Goal: Task Accomplishment & Management: Complete application form

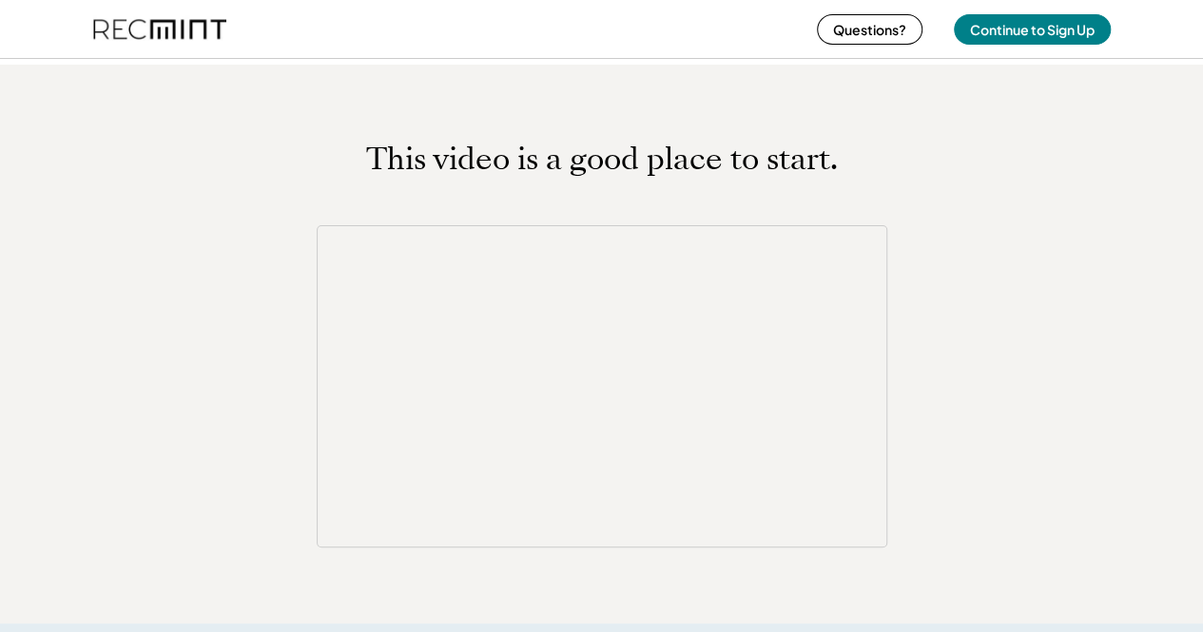
scroll to position [2758, 0]
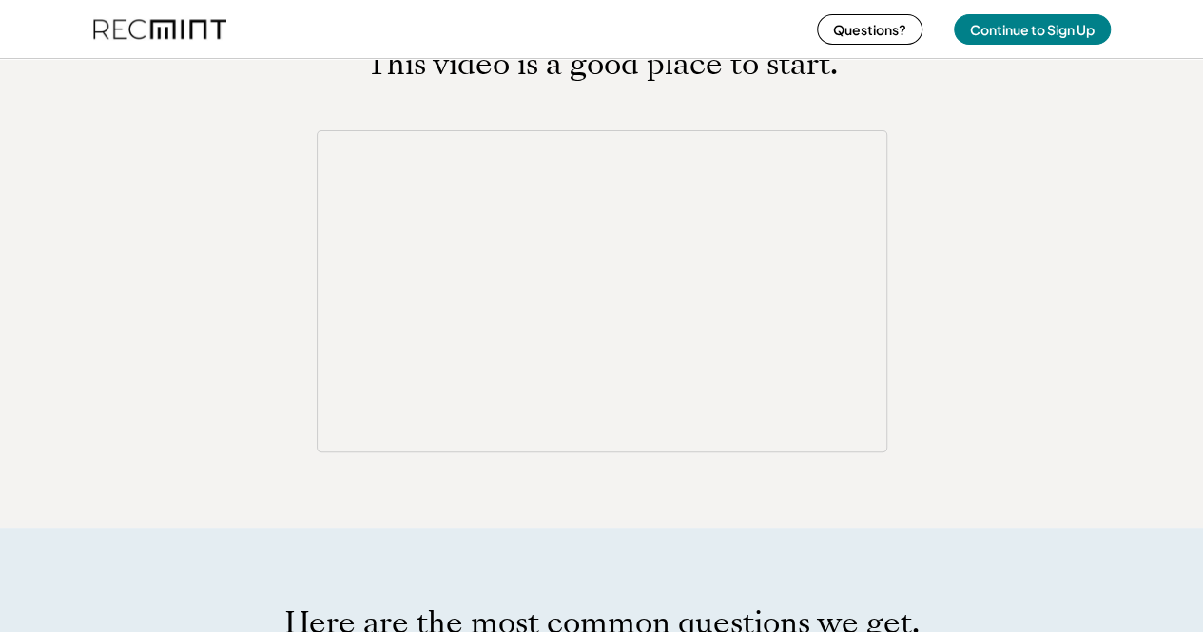
click at [171, 290] on div "This video is a good place to start." at bounding box center [602, 249] width 1018 height 406
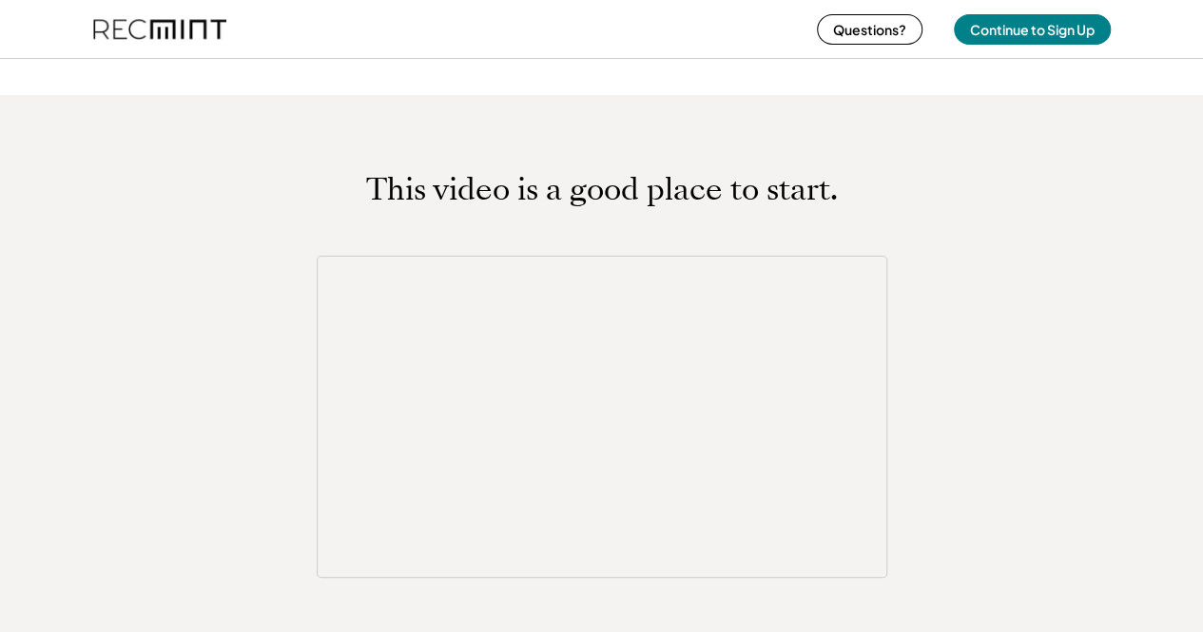
scroll to position [2663, 0]
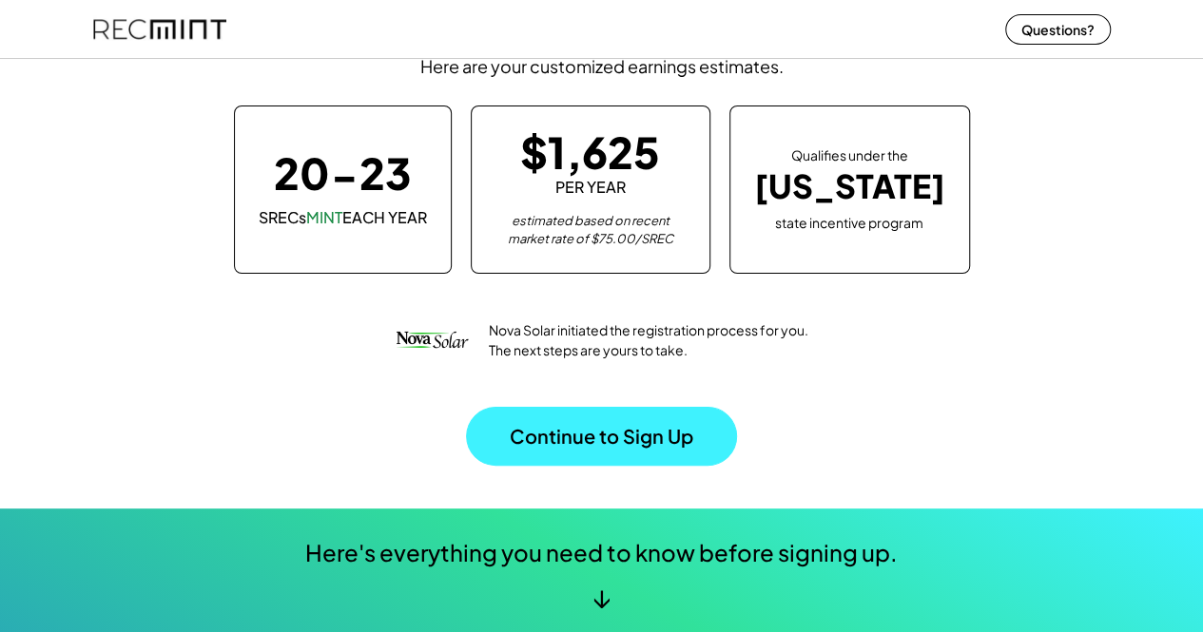
scroll to position [190, 0]
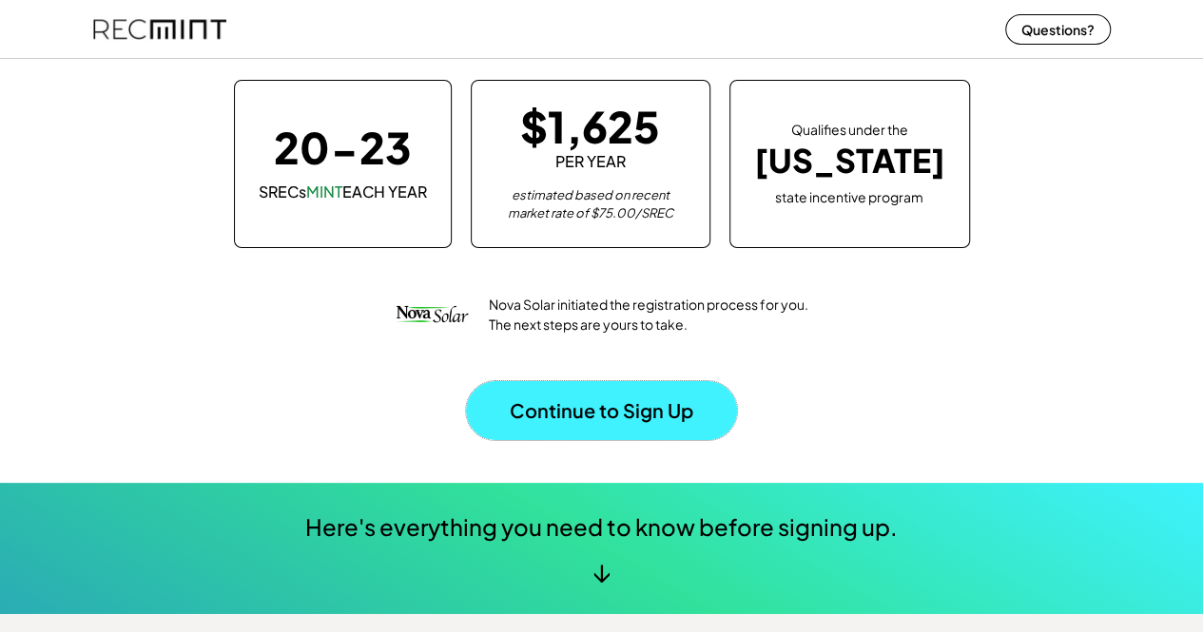
click at [625, 418] on button "Continue to Sign Up" at bounding box center [601, 410] width 271 height 59
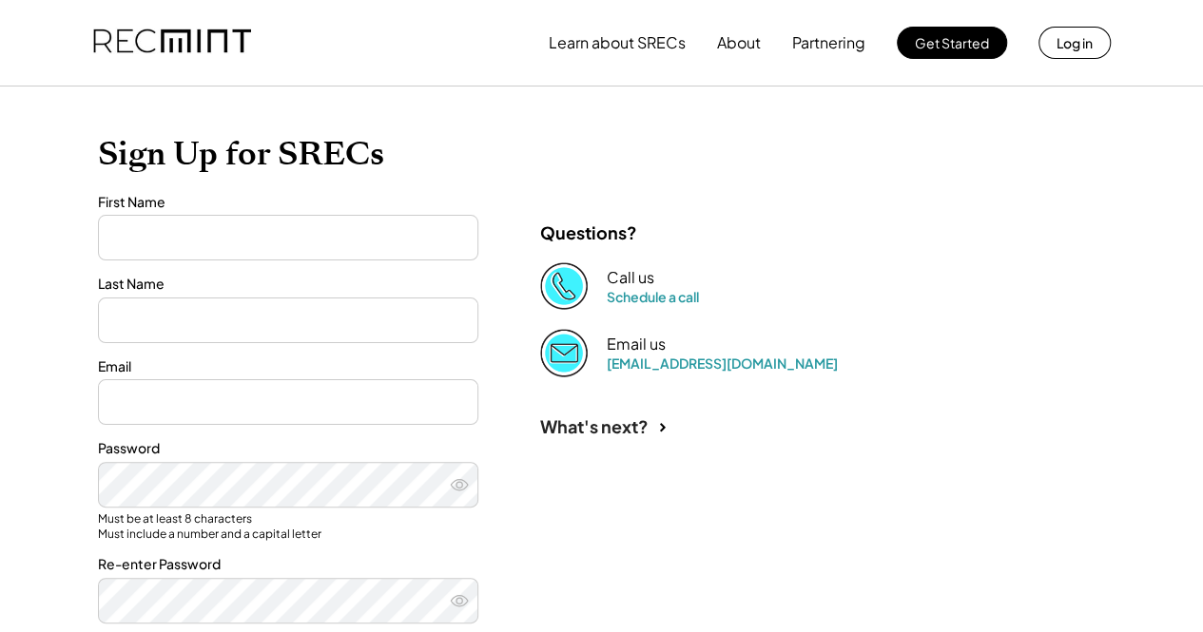
type input "*******"
type input "**********"
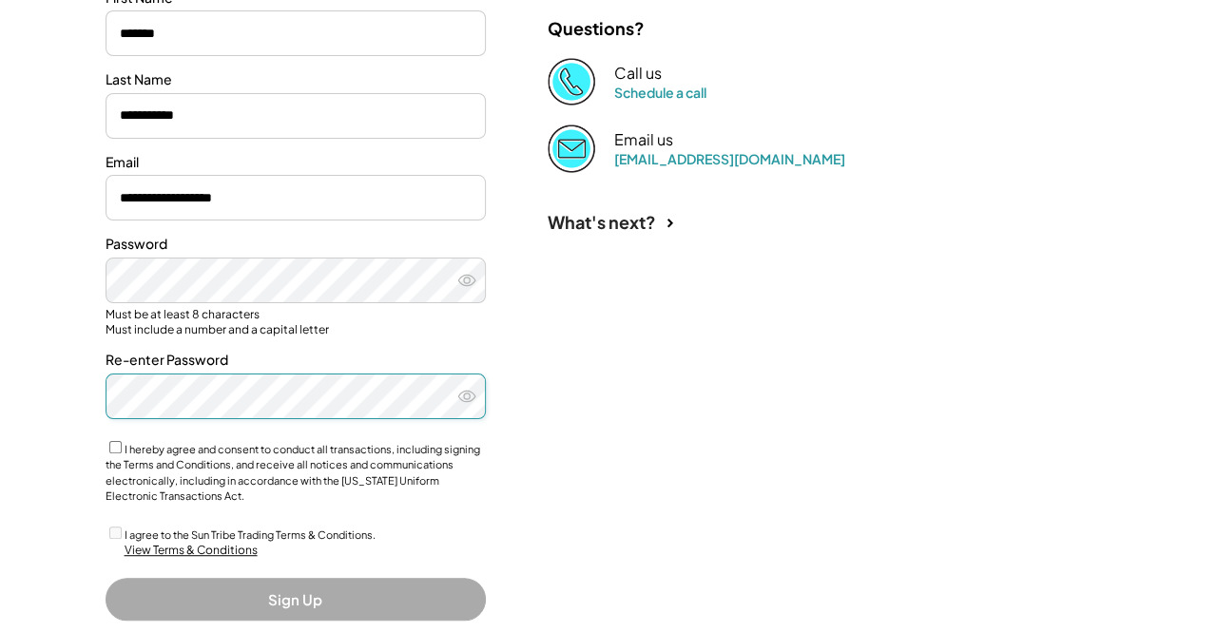
scroll to position [340, 0]
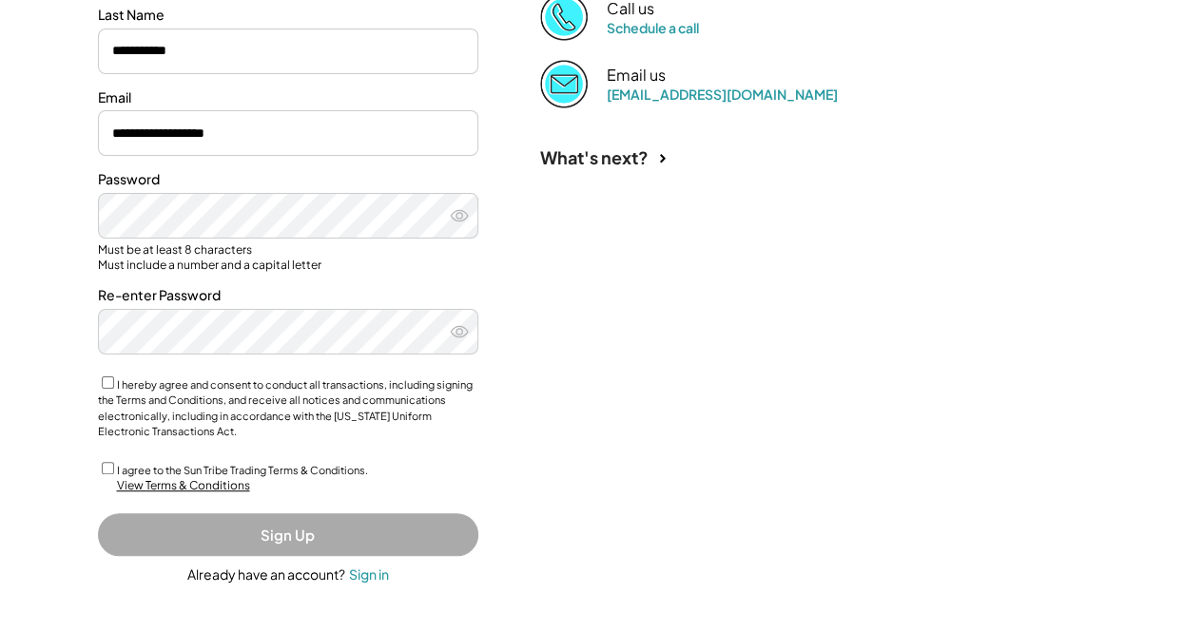
click at [209, 492] on div "View Terms & Conditions" at bounding box center [183, 486] width 133 height 16
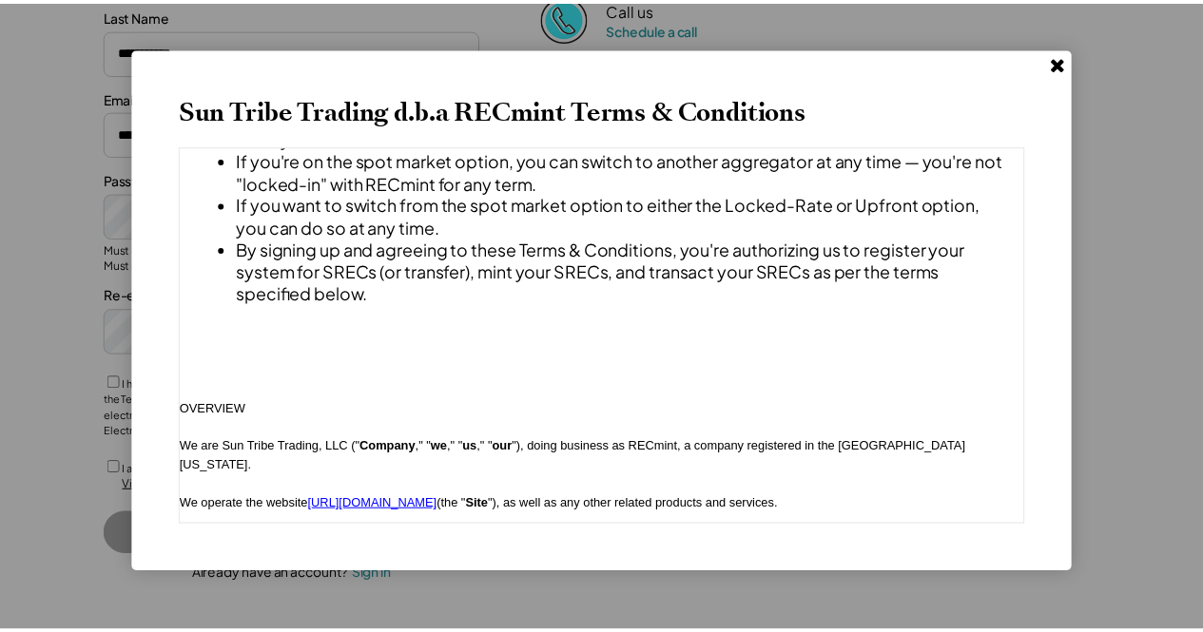
scroll to position [0, 0]
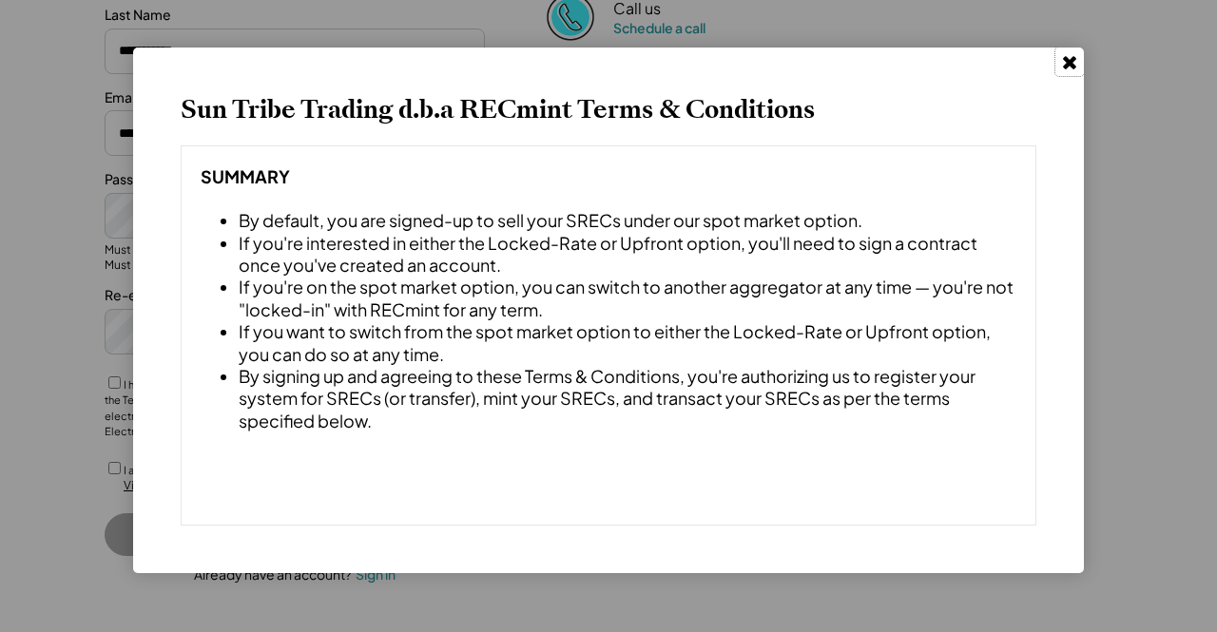
click at [1075, 61] on icon at bounding box center [1069, 61] width 19 height 19
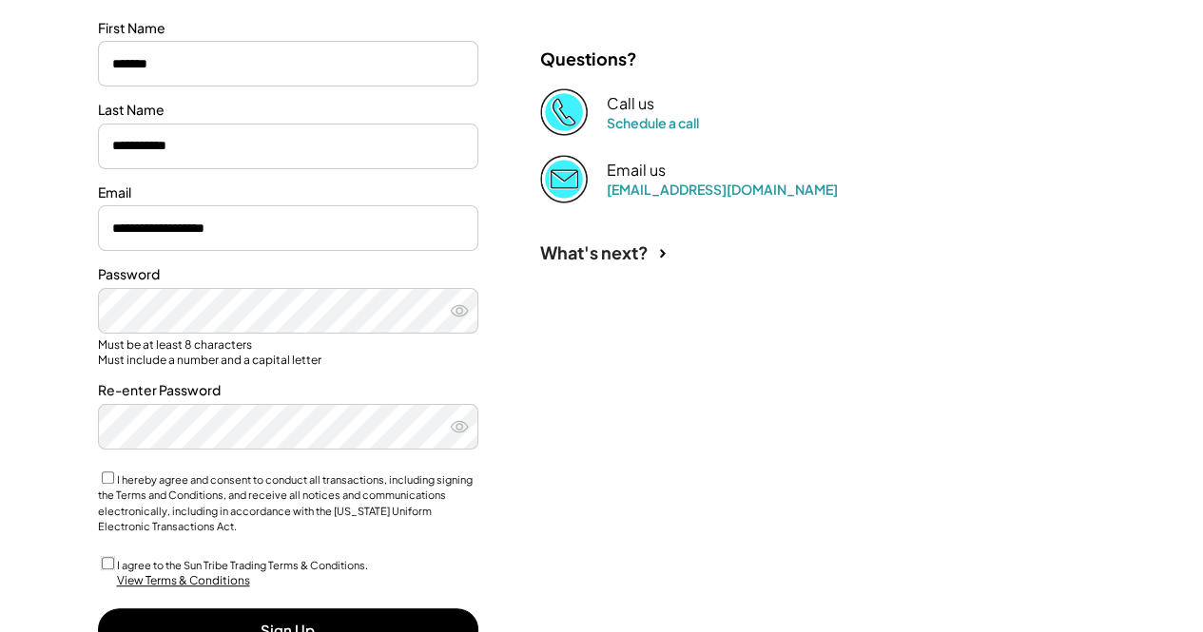
scroll to position [340, 0]
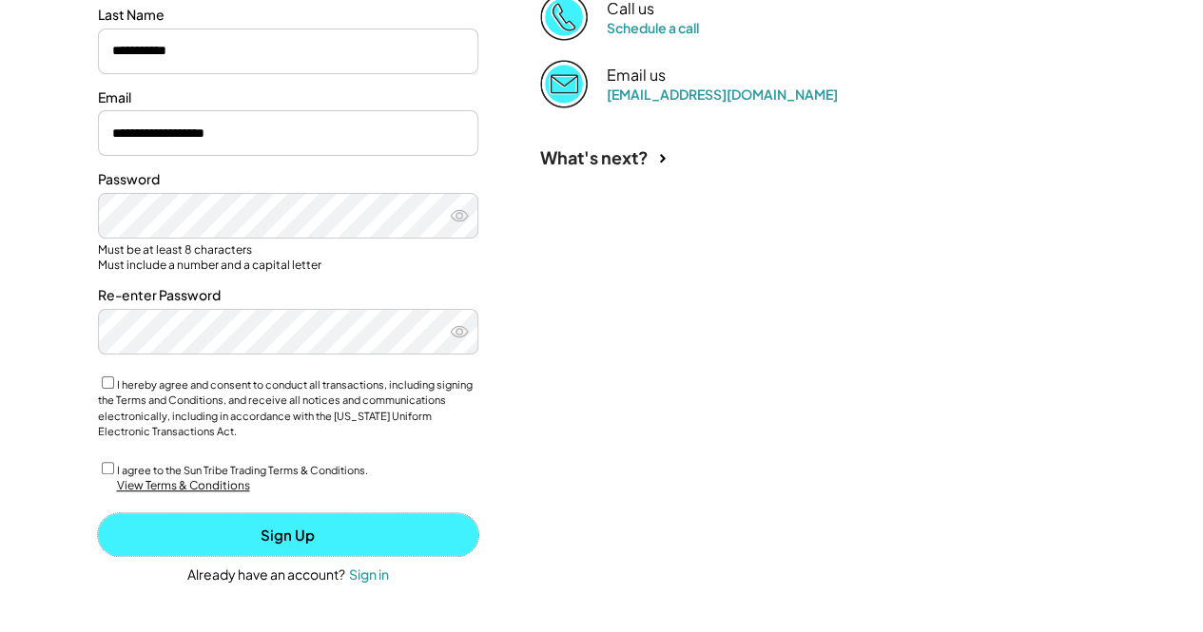
click at [307, 551] on button "Sign Up" at bounding box center [288, 535] width 380 height 43
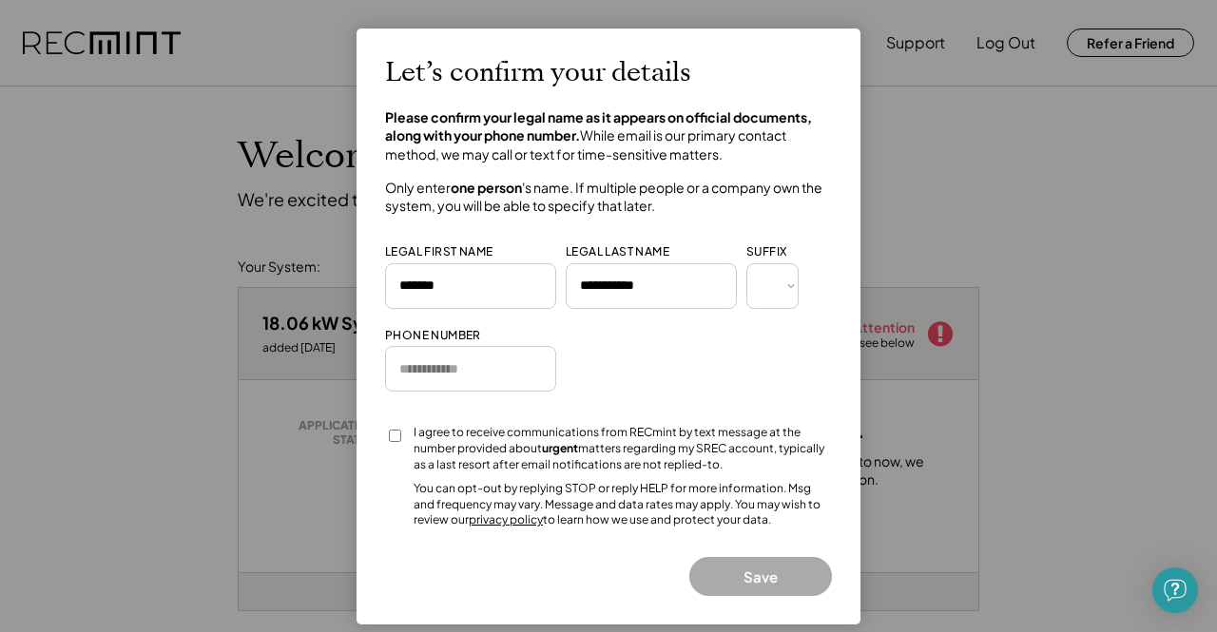
click at [526, 109] on strong "Please confirm your legal name as it appears on official documents, along with …" at bounding box center [599, 126] width 429 height 36
click at [551, 140] on strong "Please confirm your legal name as it appears on official documents, along with …" at bounding box center [599, 126] width 429 height 36
click at [475, 360] on input "input" at bounding box center [470, 369] width 171 height 46
type input "**********"
click at [730, 574] on button "Save" at bounding box center [761, 576] width 143 height 39
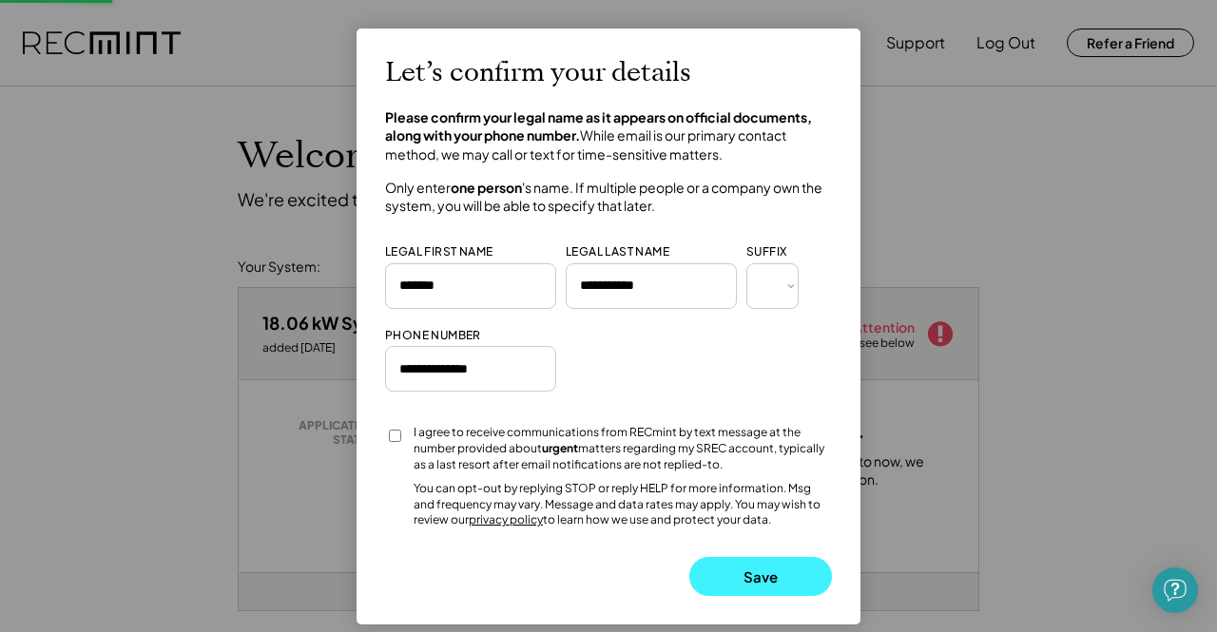
click at [754, 572] on button "Save" at bounding box center [761, 576] width 143 height 39
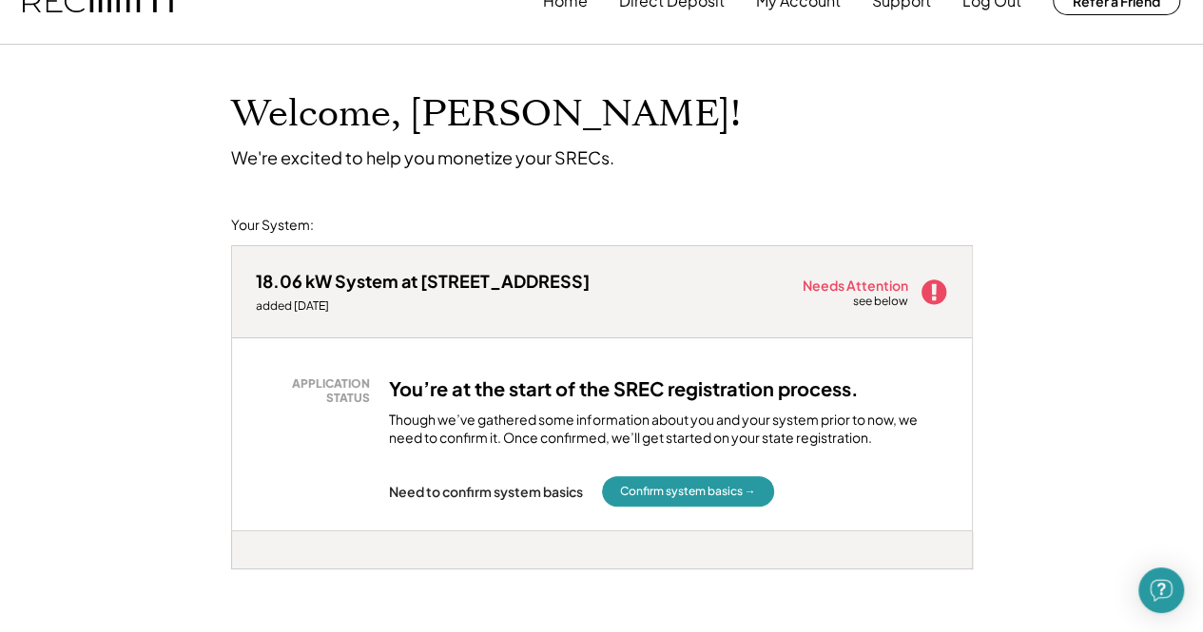
scroll to position [95, 0]
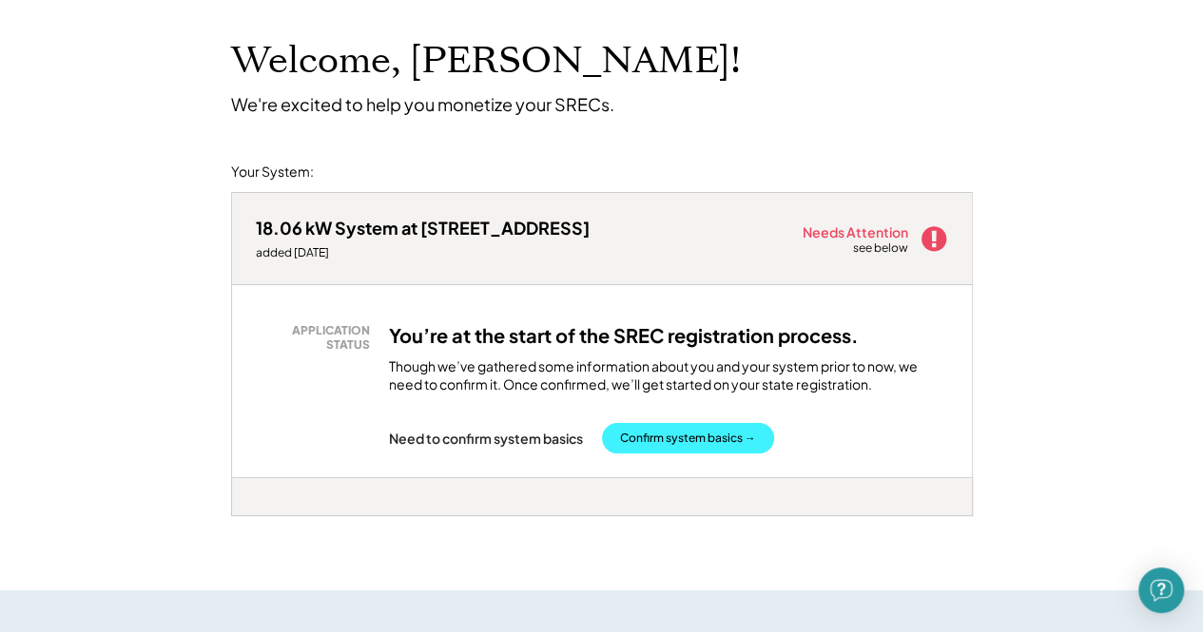
click at [740, 438] on button "Confirm system basics →" at bounding box center [688, 438] width 172 height 30
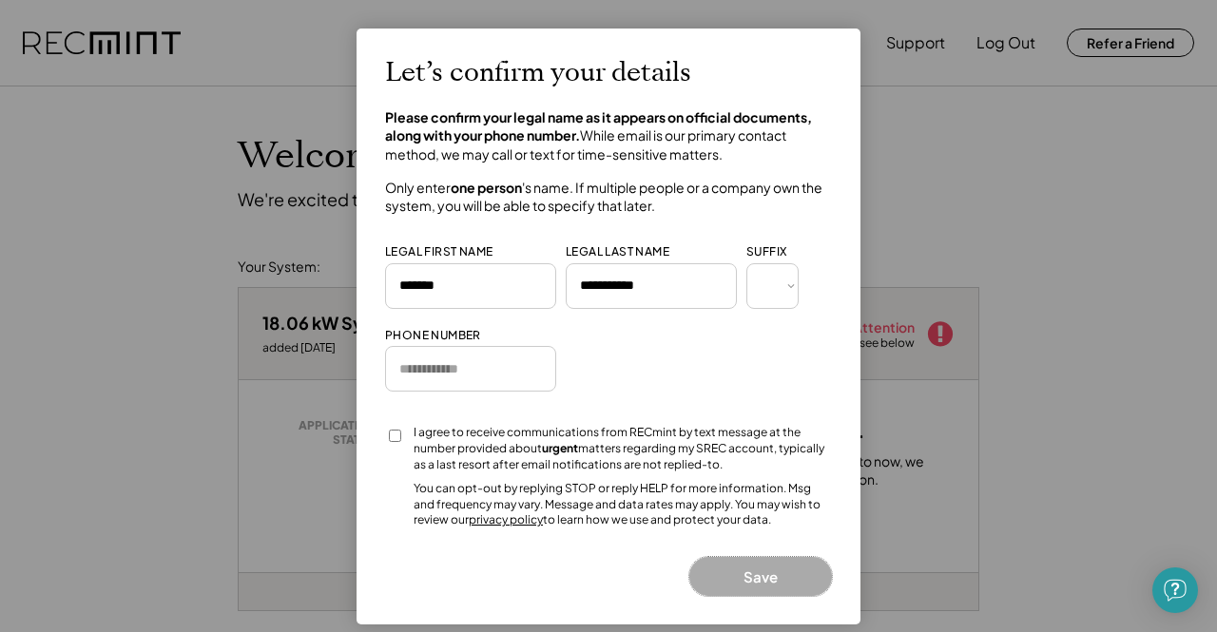
click at [755, 582] on button "Save" at bounding box center [761, 576] width 143 height 39
click at [476, 104] on div "Let’s confirm your details Please confirm your legal name as it appears on offi…" at bounding box center [608, 326] width 447 height 539
click at [230, 215] on div at bounding box center [608, 316] width 1217 height 632
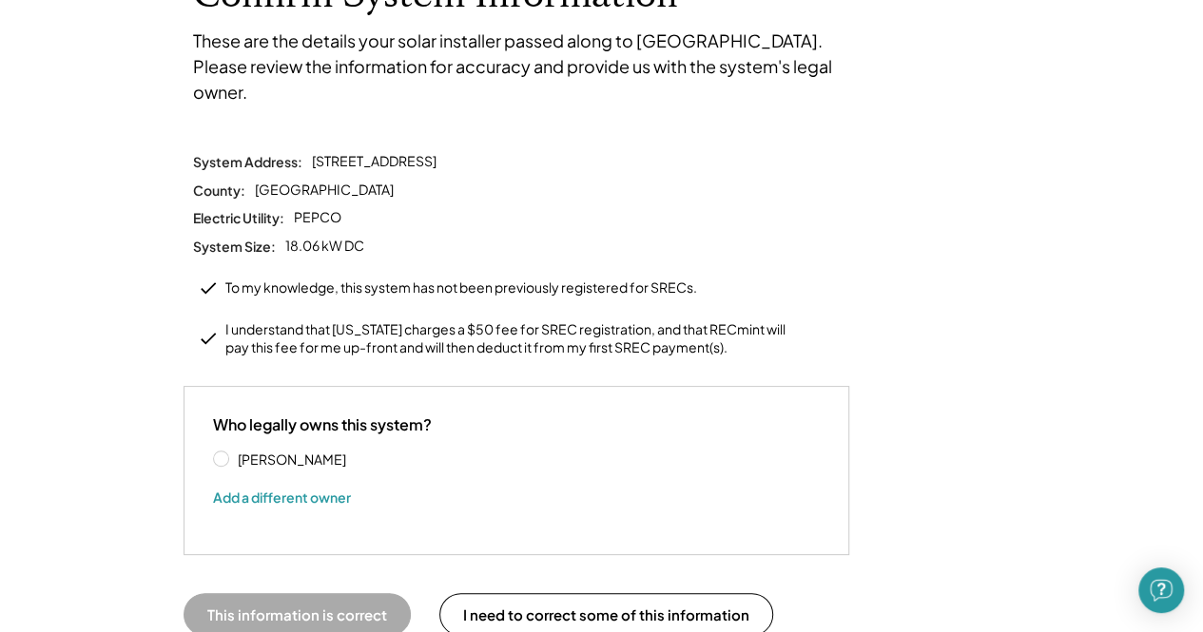
scroll to position [190, 0]
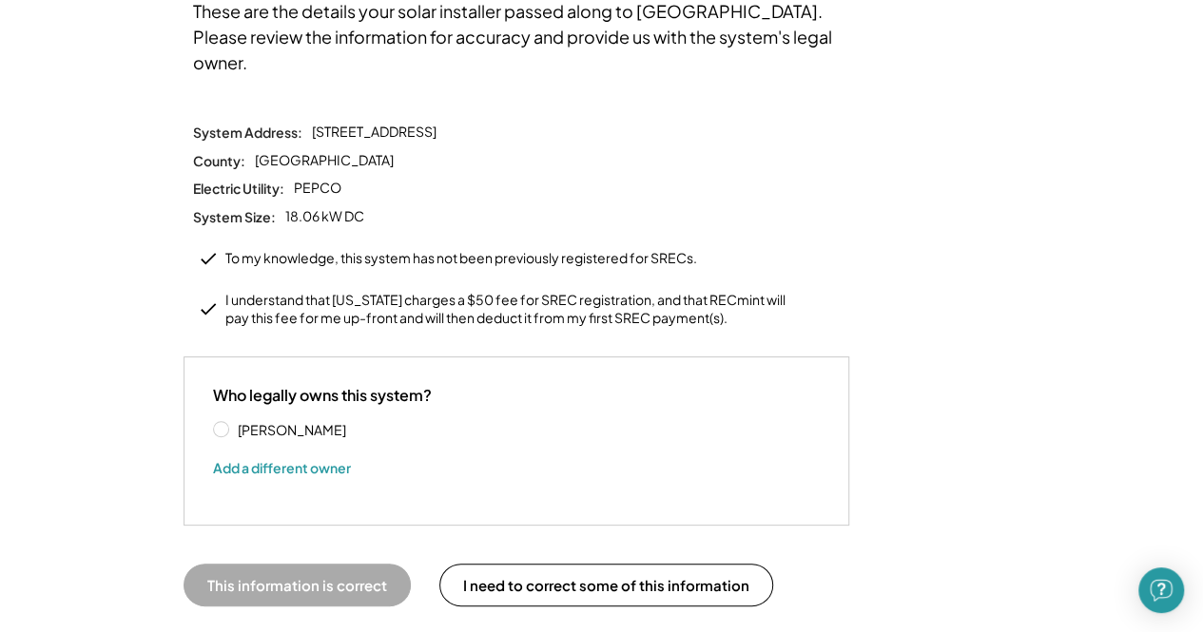
click at [232, 423] on label "Stephan Papadopulos" at bounding box center [317, 429] width 171 height 13
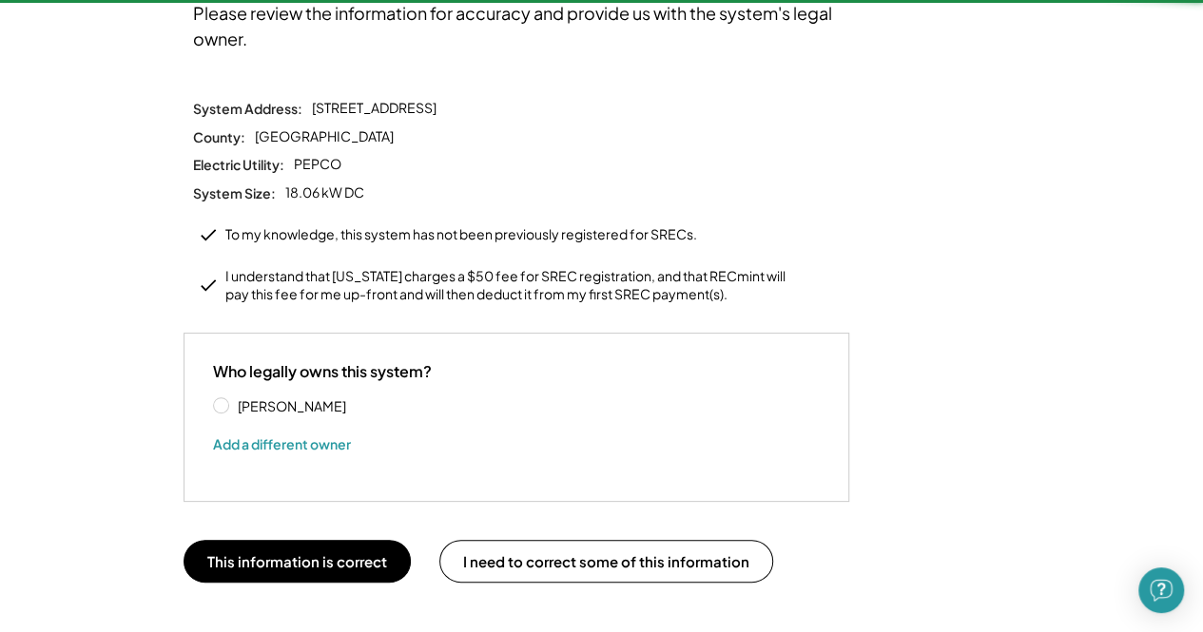
scroll to position [285, 0]
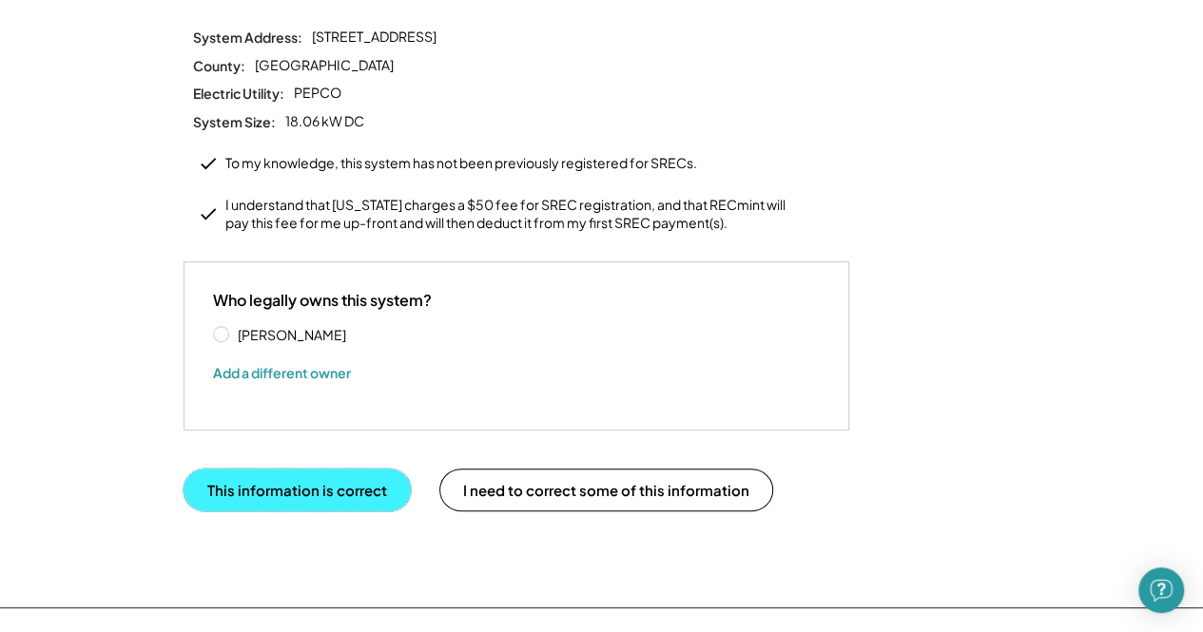
click at [341, 469] on button "This information is correct" at bounding box center [297, 490] width 227 height 43
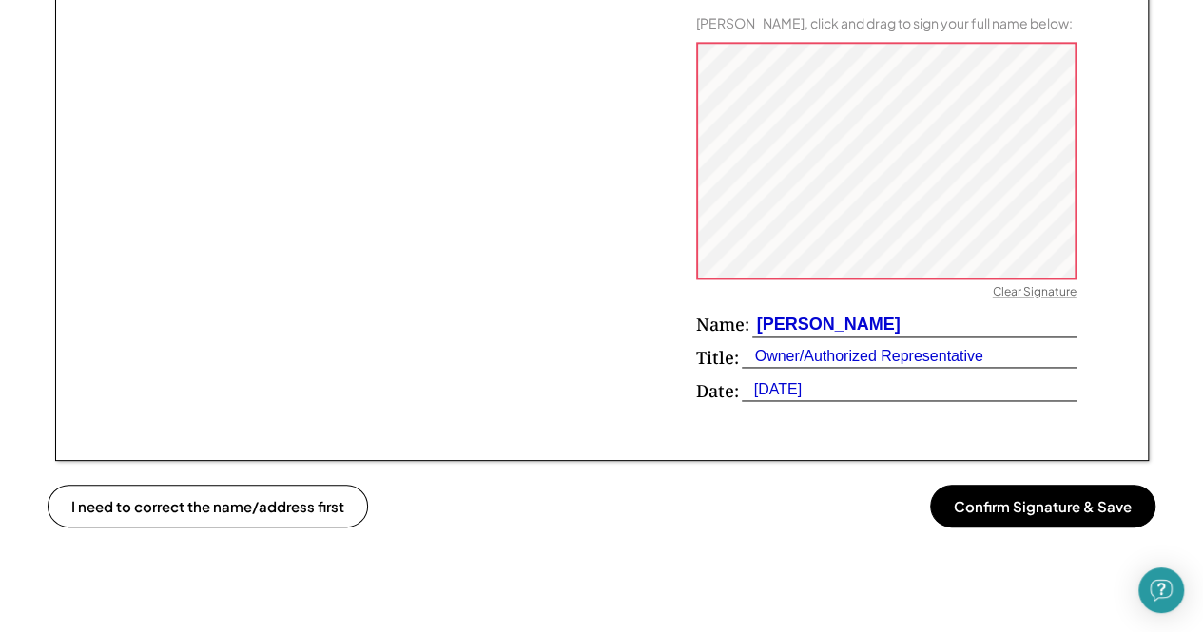
scroll to position [1332, 0]
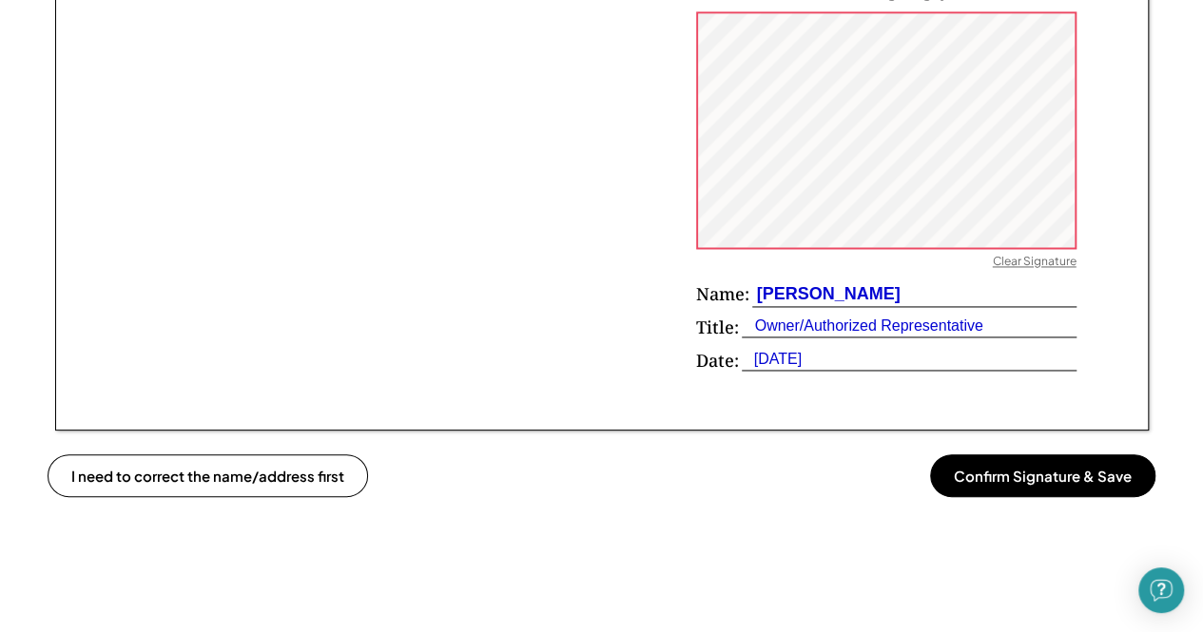
click at [1075, 494] on button "Confirm Signature & Save" at bounding box center [1042, 476] width 225 height 43
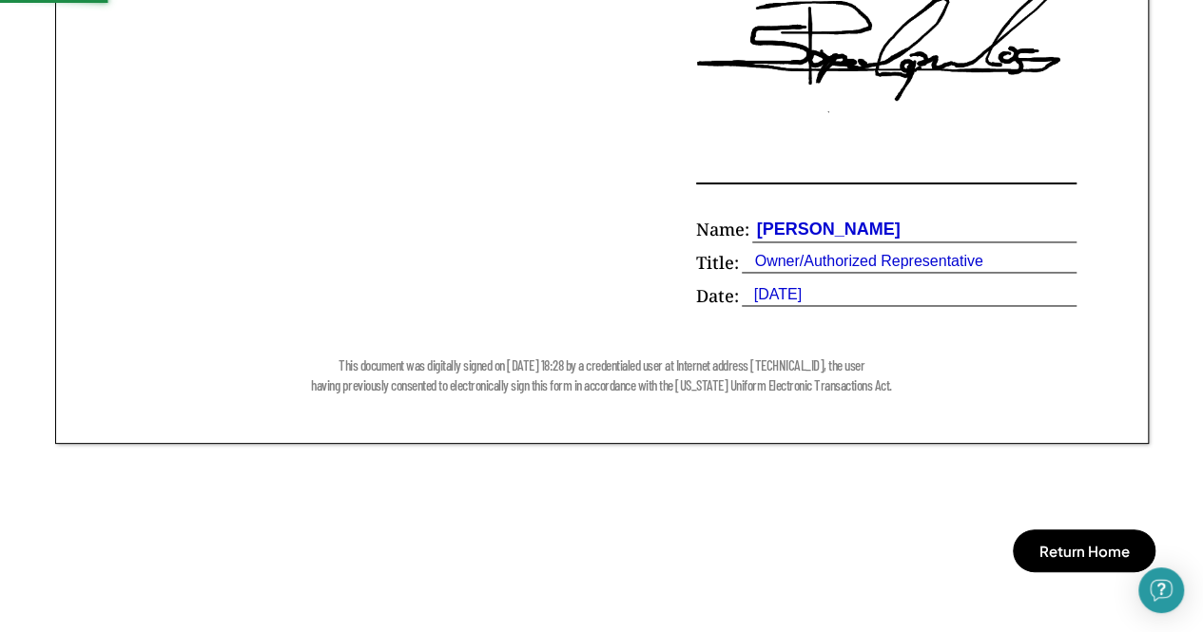
scroll to position [1427, 0]
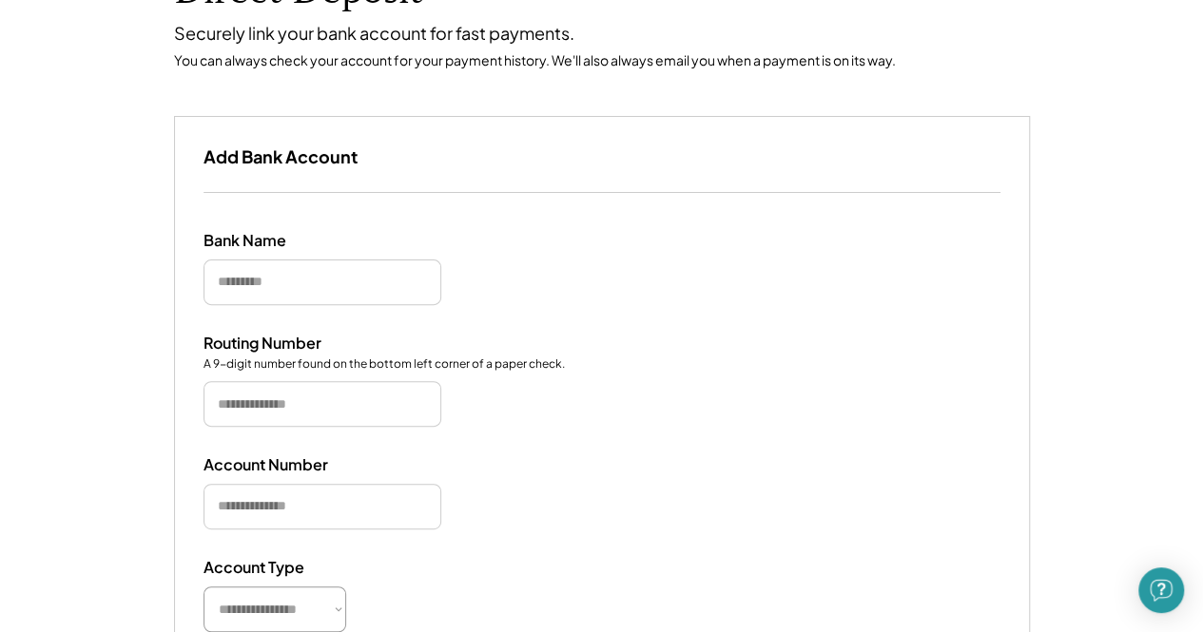
scroll to position [190, 0]
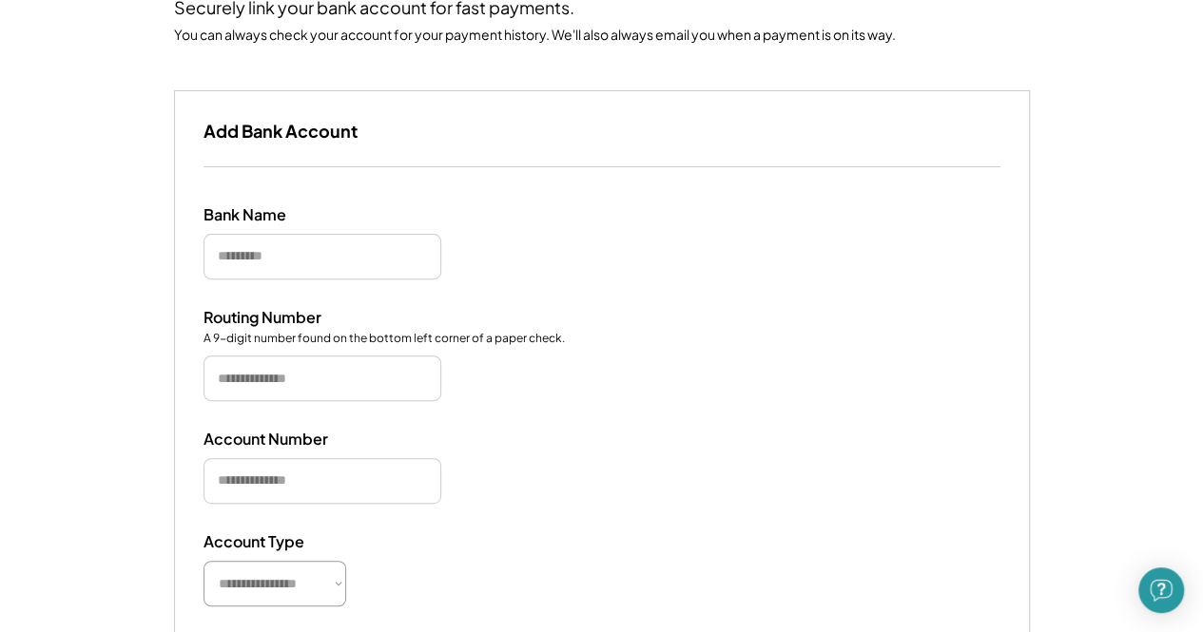
click at [356, 265] on input "input" at bounding box center [323, 257] width 238 height 46
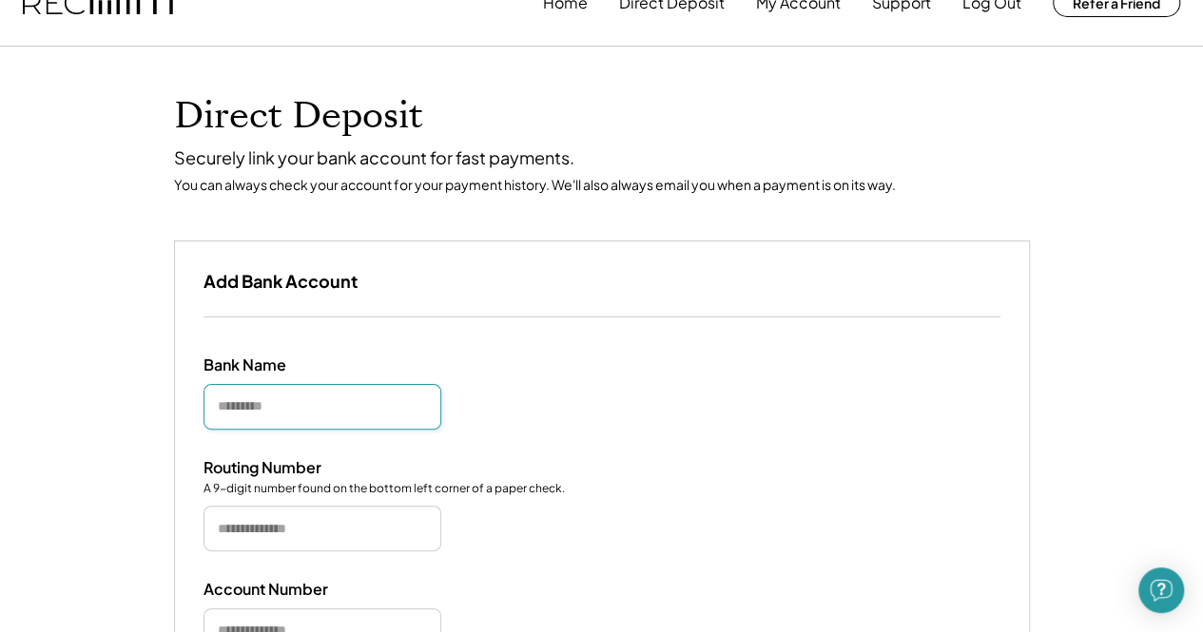
scroll to position [0, 0]
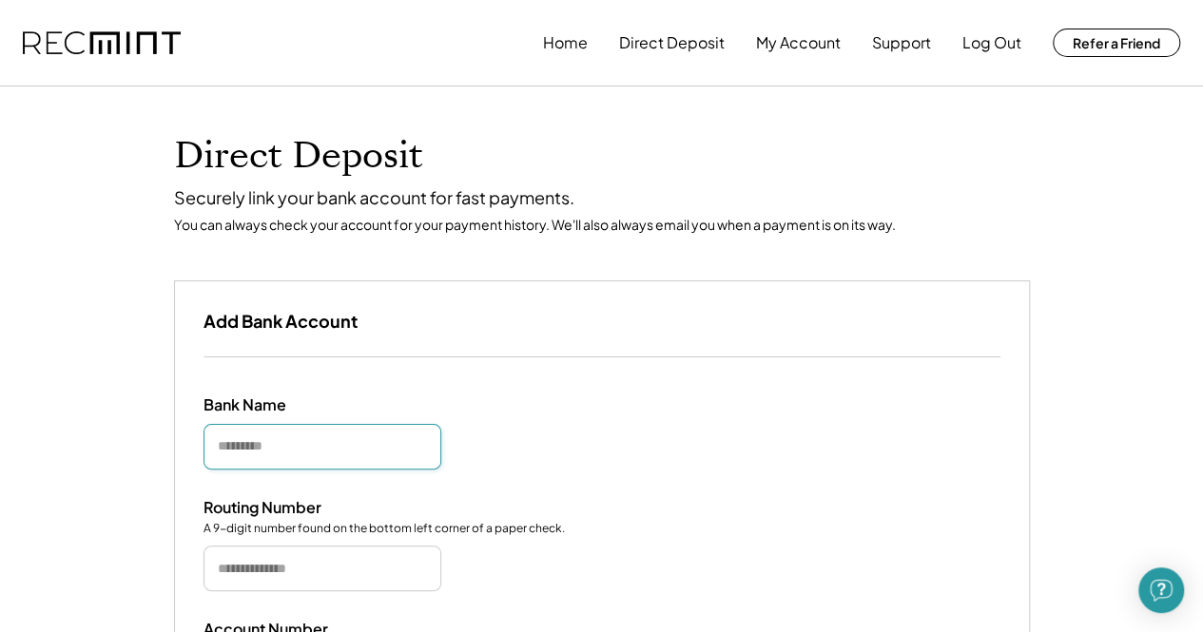
click at [312, 456] on input "input" at bounding box center [323, 447] width 238 height 46
type input "*********"
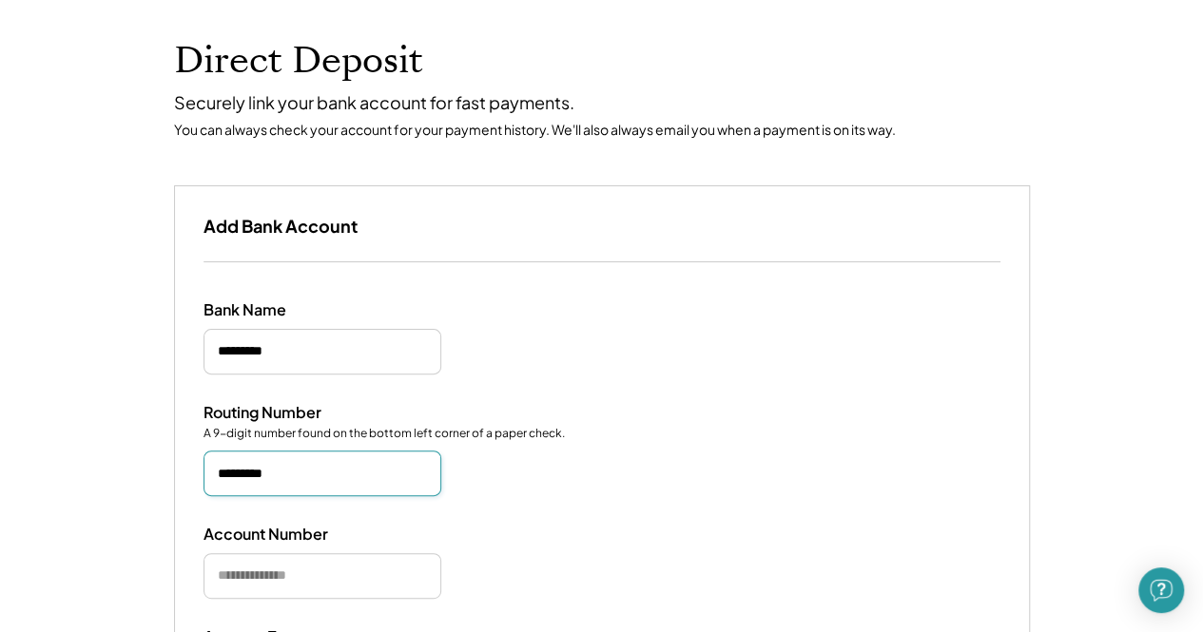
scroll to position [285, 0]
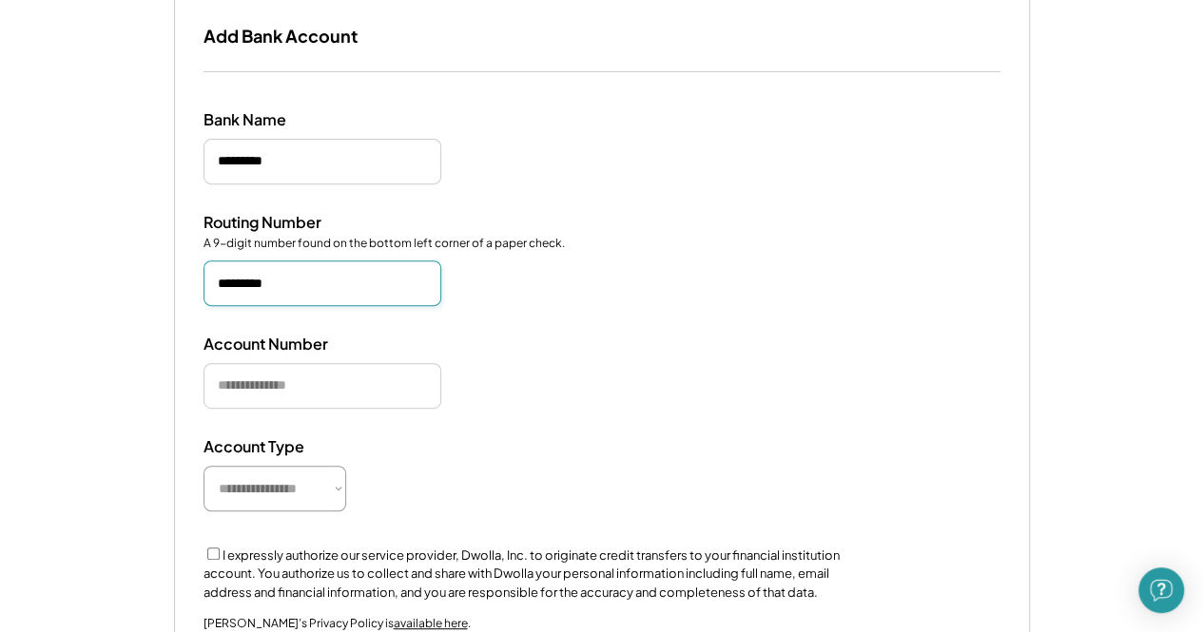
type input "*********"
click at [320, 387] on input "input" at bounding box center [323, 386] width 238 height 46
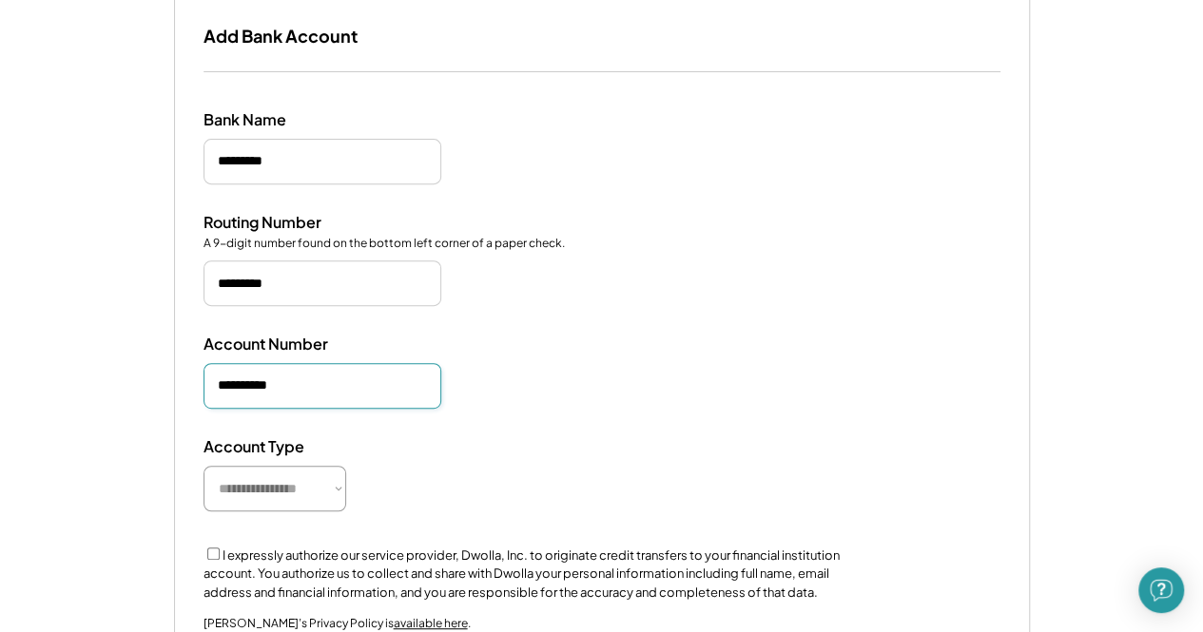
click at [267, 386] on input "input" at bounding box center [323, 386] width 238 height 46
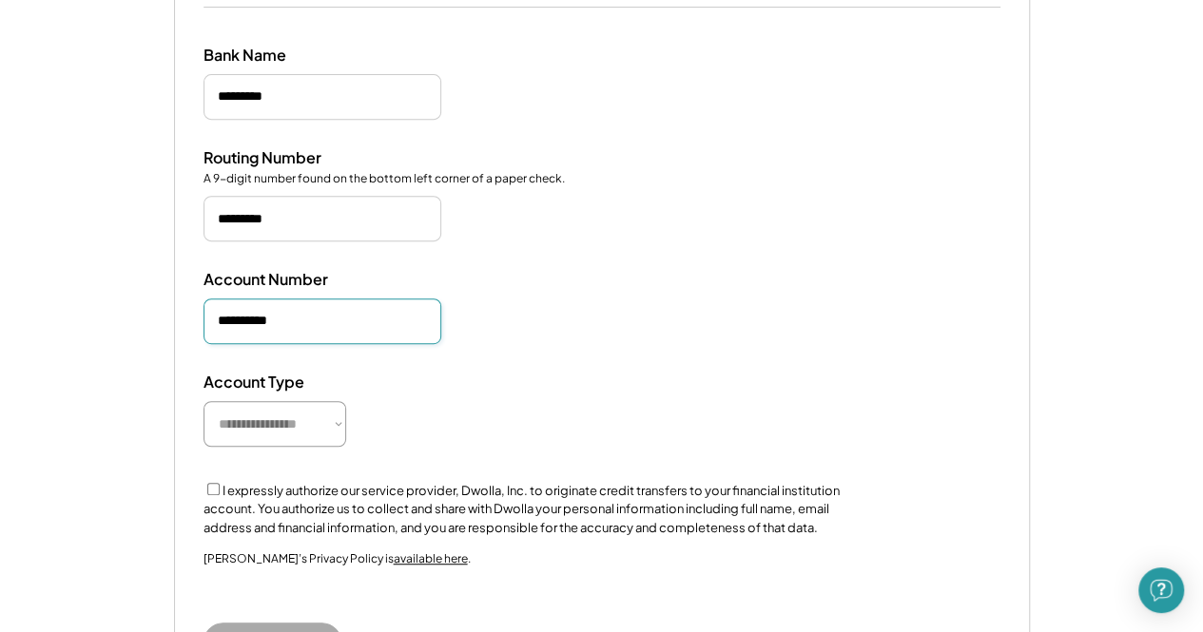
scroll to position [380, 0]
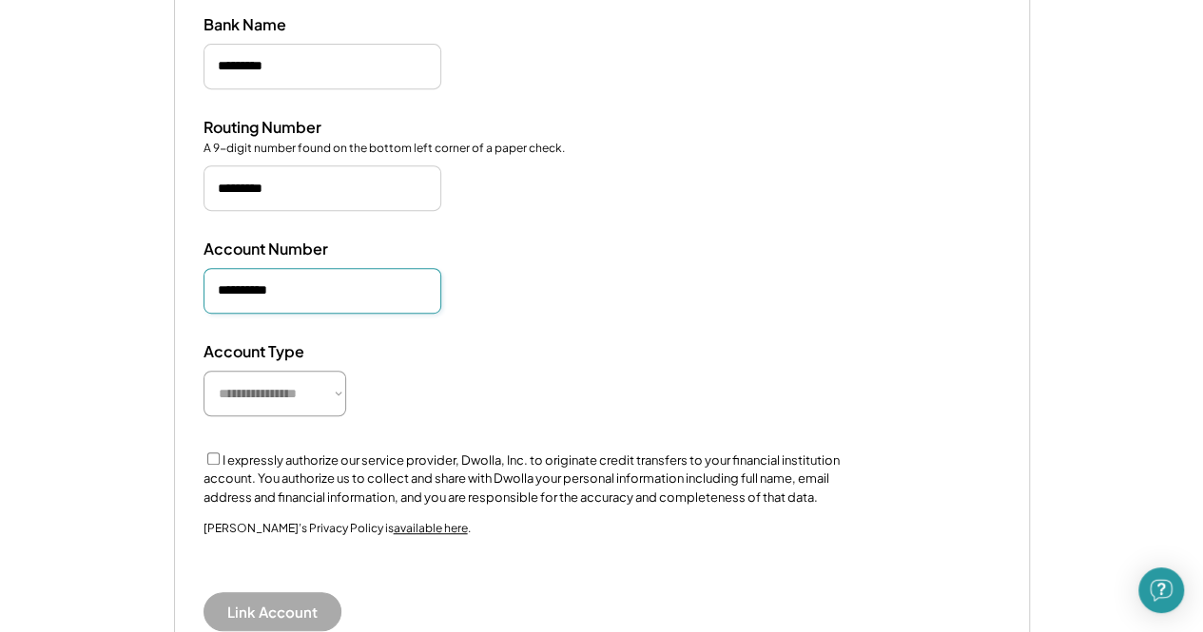
type input "**********"
click at [307, 393] on select "**********" at bounding box center [275, 394] width 143 height 46
select select "*********"
click at [204, 371] on select "**********" at bounding box center [275, 394] width 143 height 46
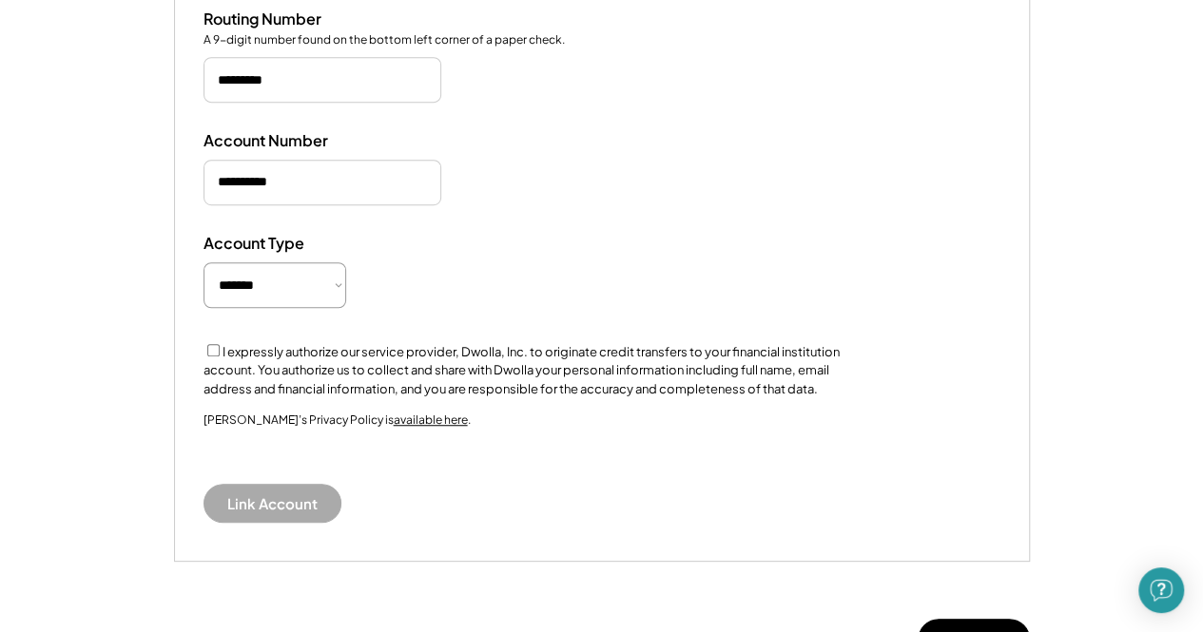
scroll to position [571, 0]
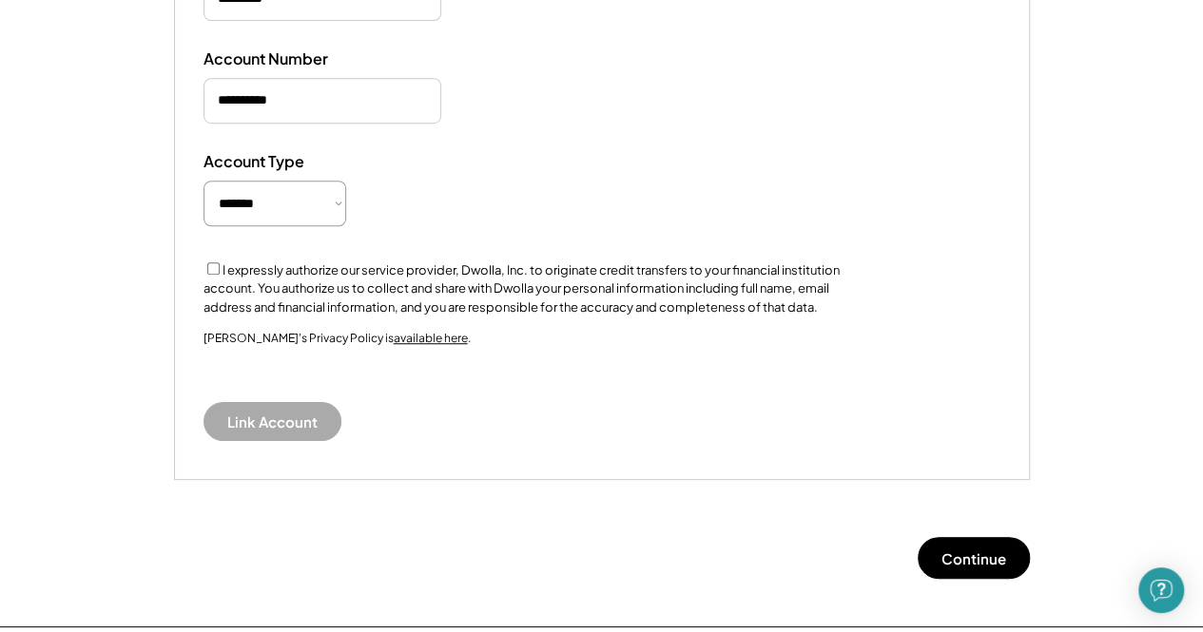
click at [211, 261] on div "I expressly authorize our service provider, Dwolla, Inc. to originate credit tr…" at bounding box center [537, 289] width 666 height 58
click at [219, 271] on div "I expressly authorize our service provider, Dwolla, Inc. to originate credit tr…" at bounding box center [537, 289] width 666 height 58
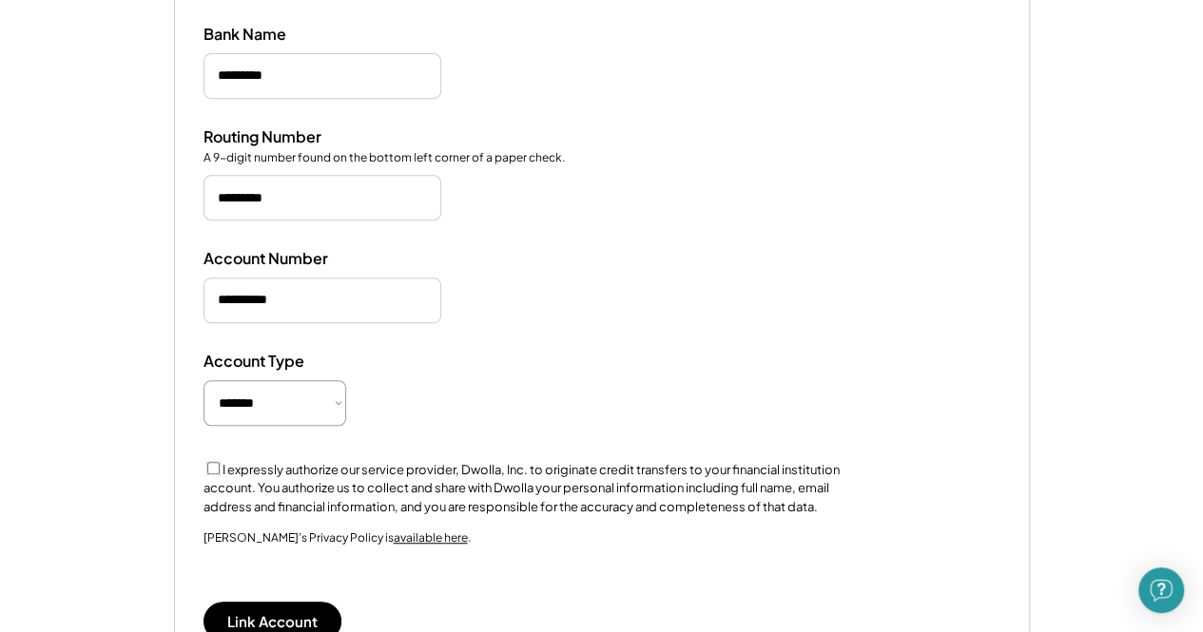
scroll to position [476, 0]
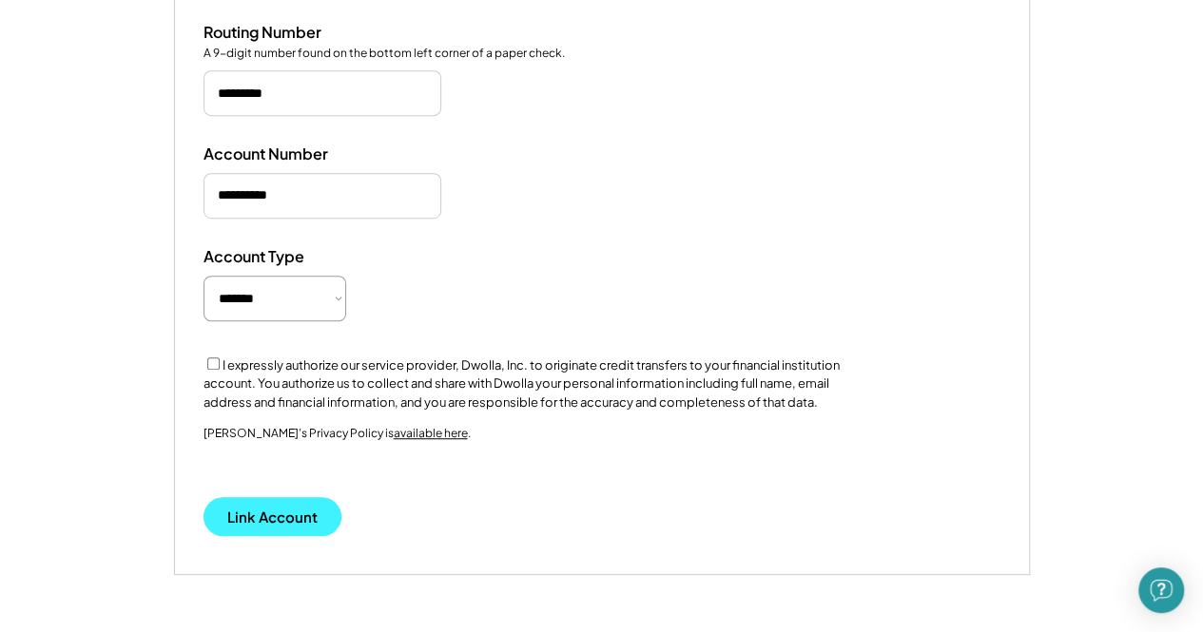
click at [274, 512] on button "Link Account" at bounding box center [273, 516] width 138 height 39
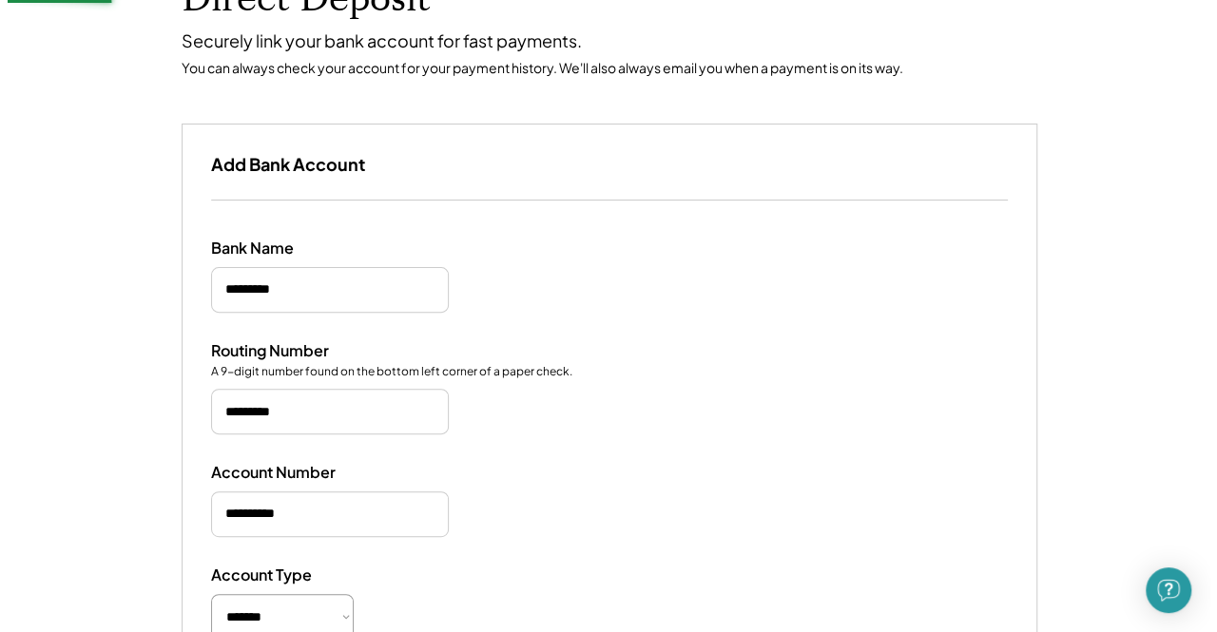
scroll to position [134, 0]
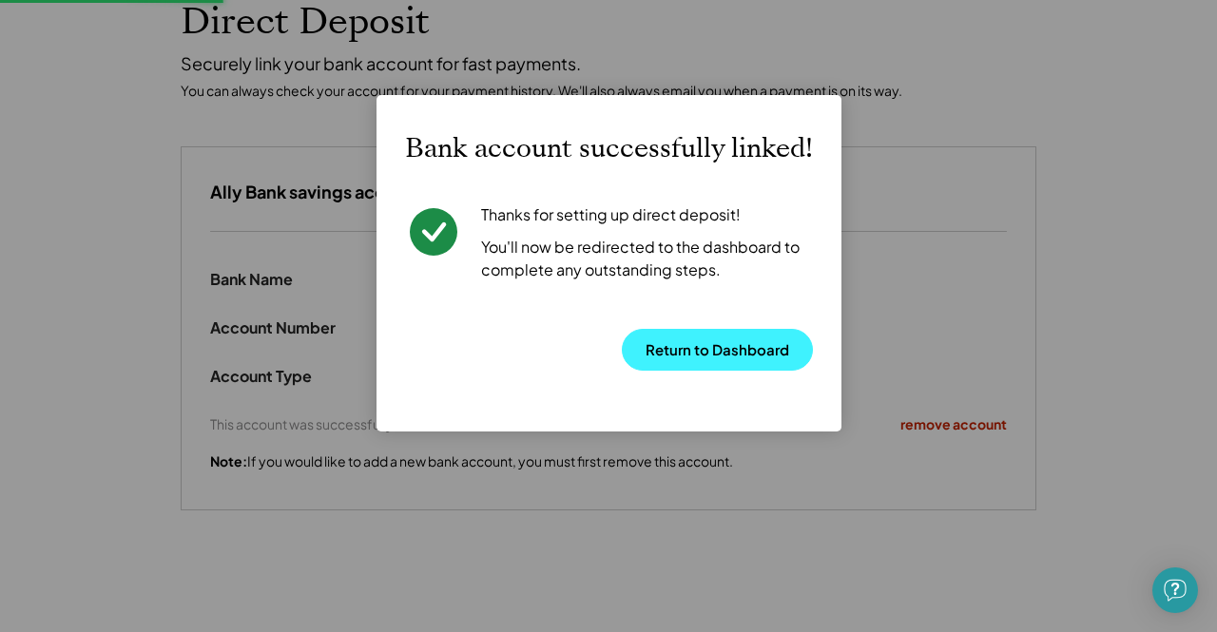
click at [730, 343] on button "Return to Dashboard" at bounding box center [717, 350] width 191 height 42
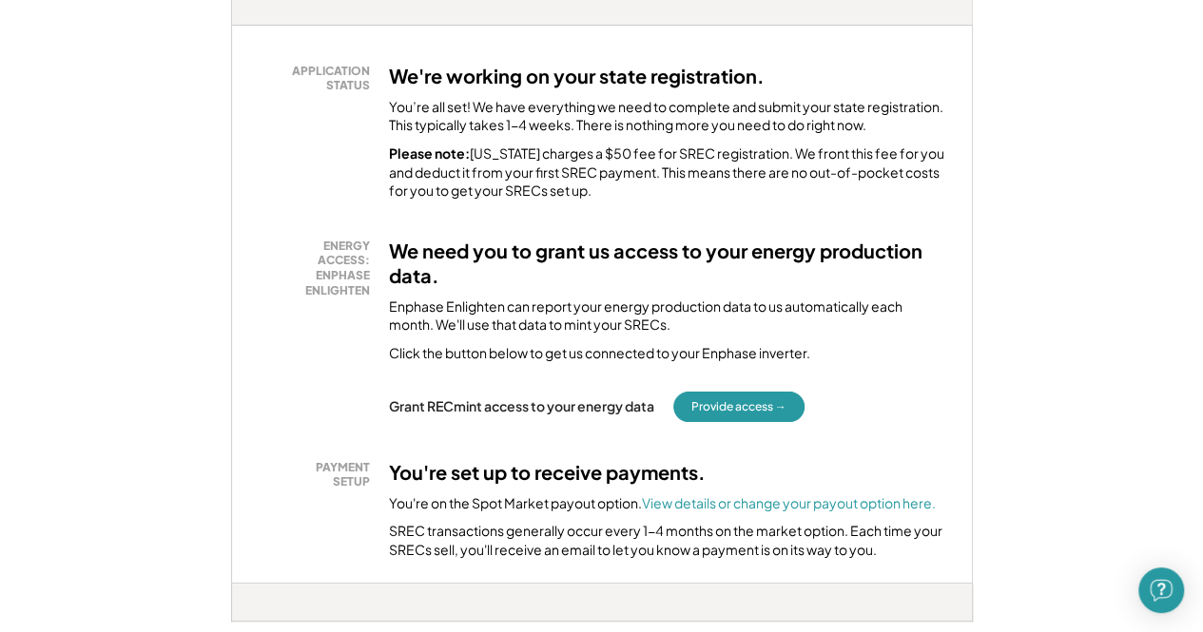
scroll to position [380, 0]
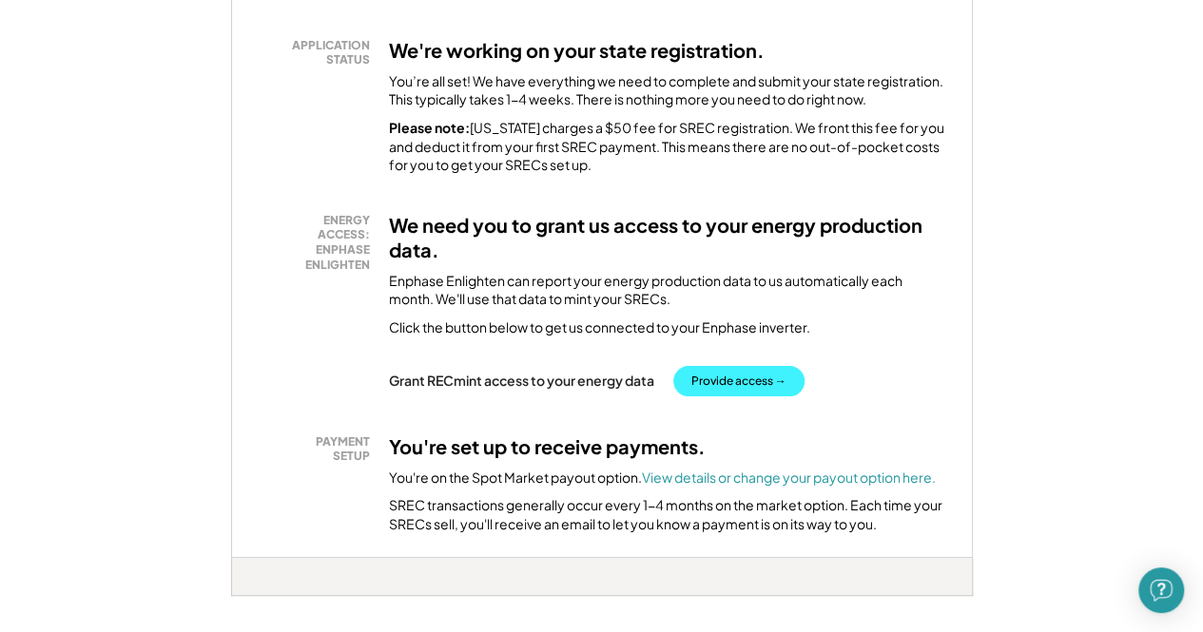
click at [751, 381] on button "Provide access →" at bounding box center [738, 381] width 131 height 30
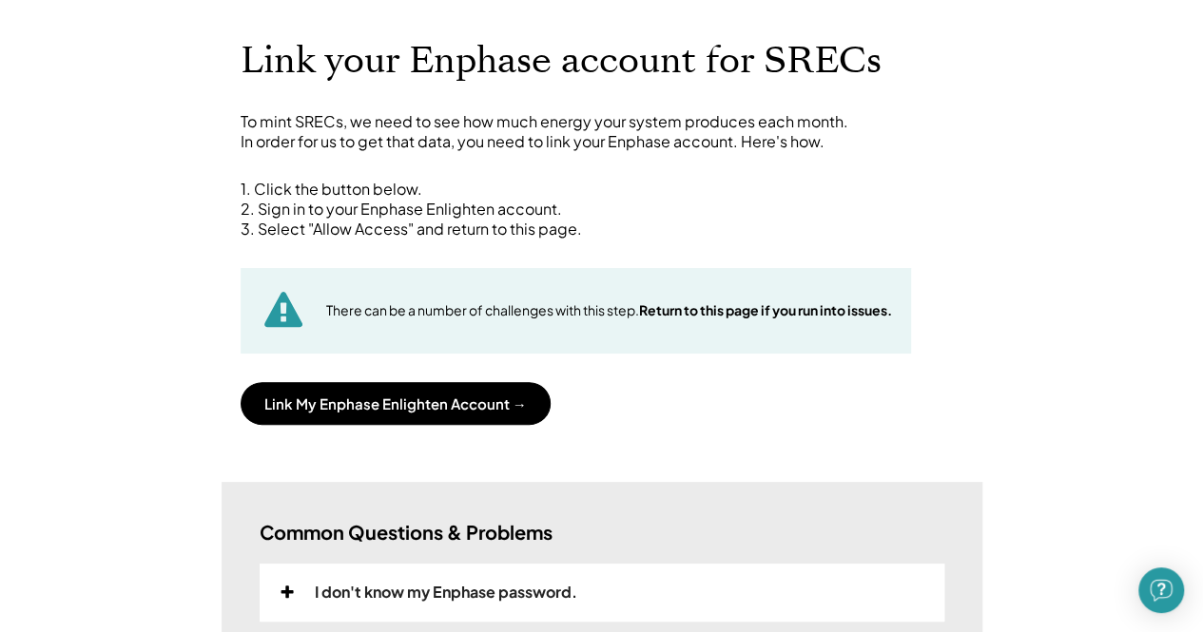
scroll to position [190, 0]
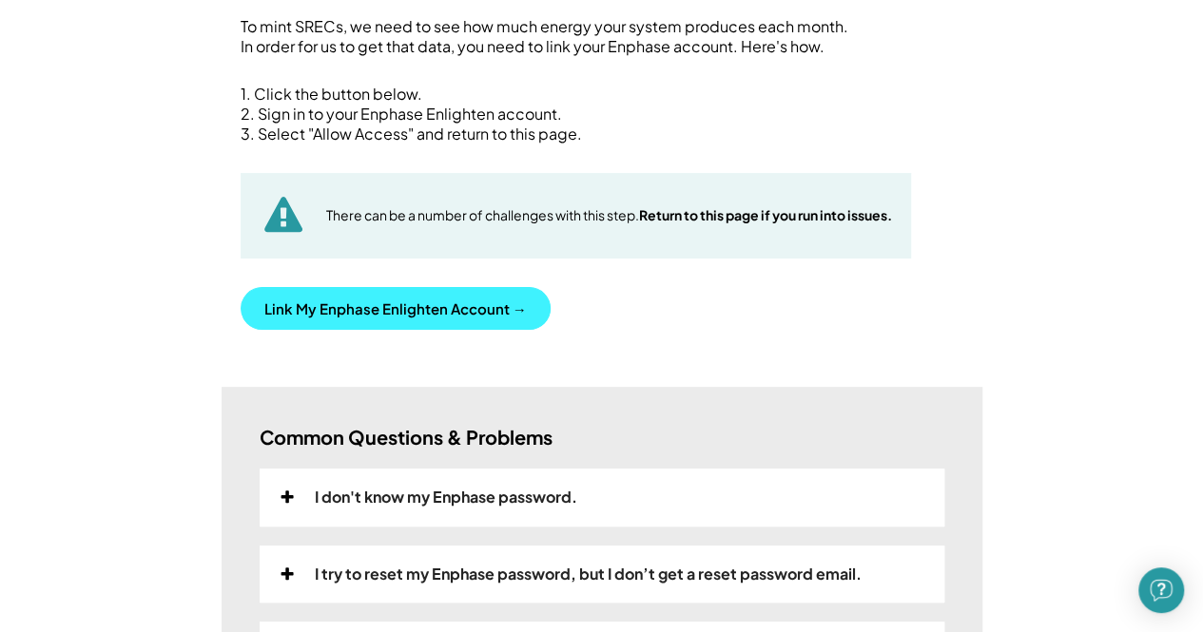
click at [385, 303] on button "Link My Enphase Enlighten Account →" at bounding box center [396, 308] width 310 height 43
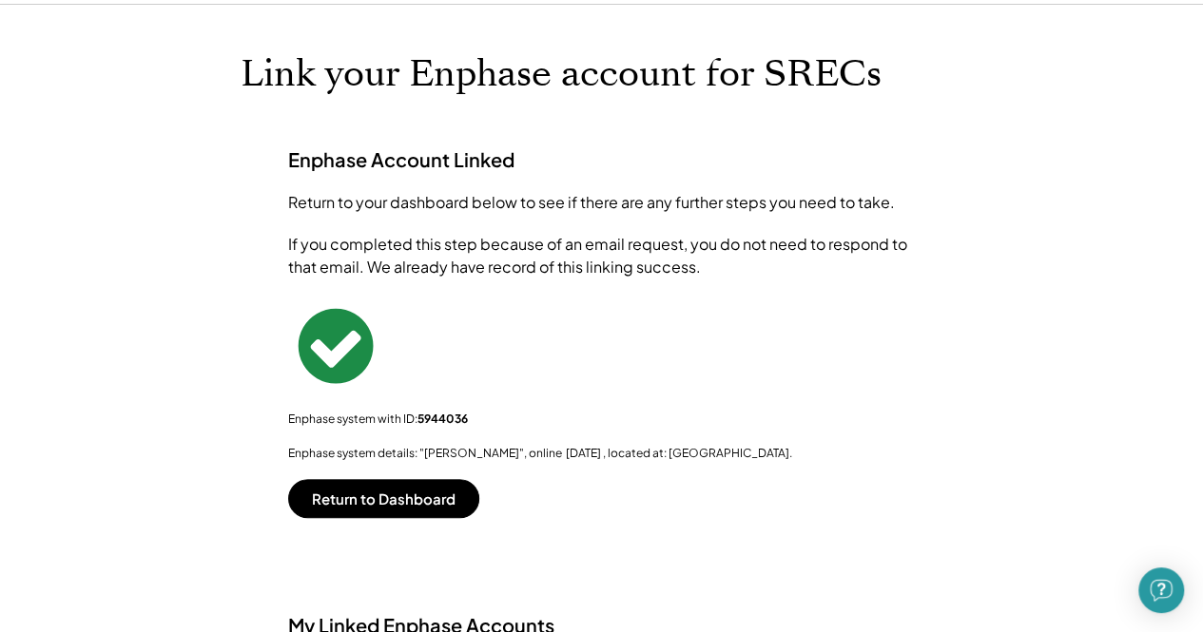
scroll to position [0, 0]
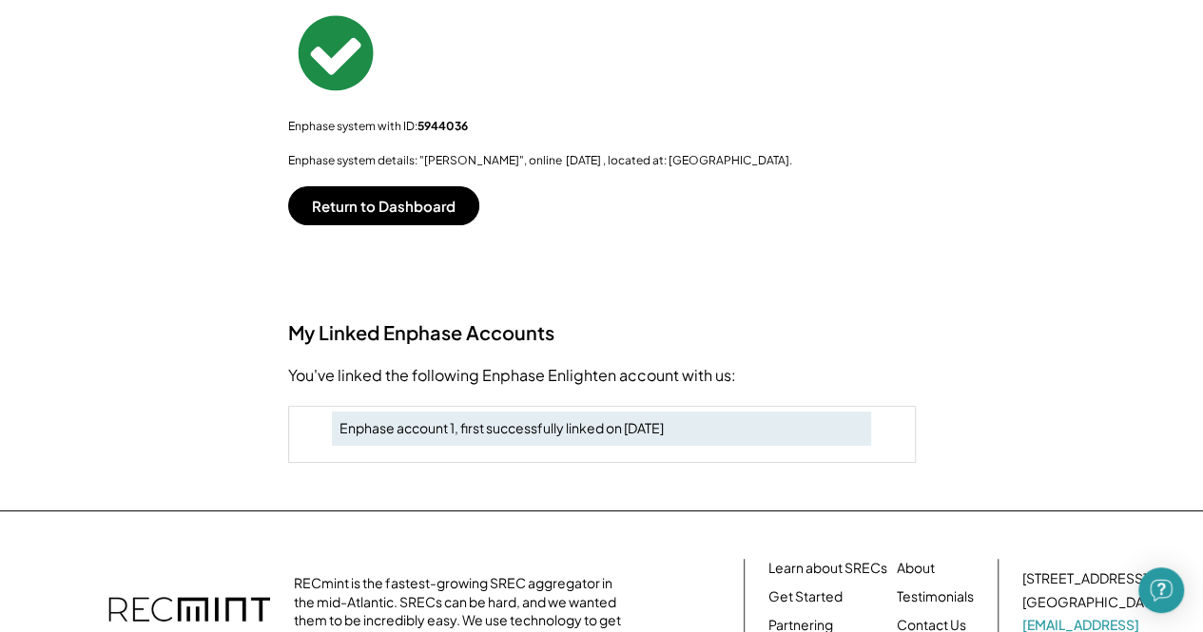
scroll to position [380, 0]
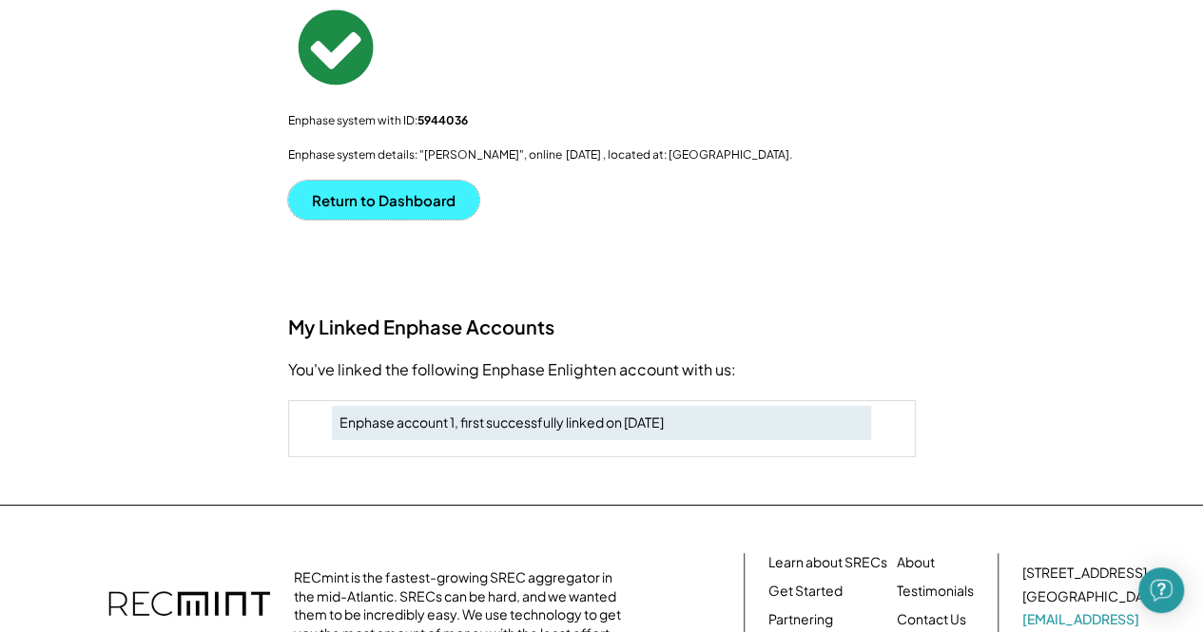
click at [369, 195] on button "Return to Dashboard" at bounding box center [383, 200] width 191 height 39
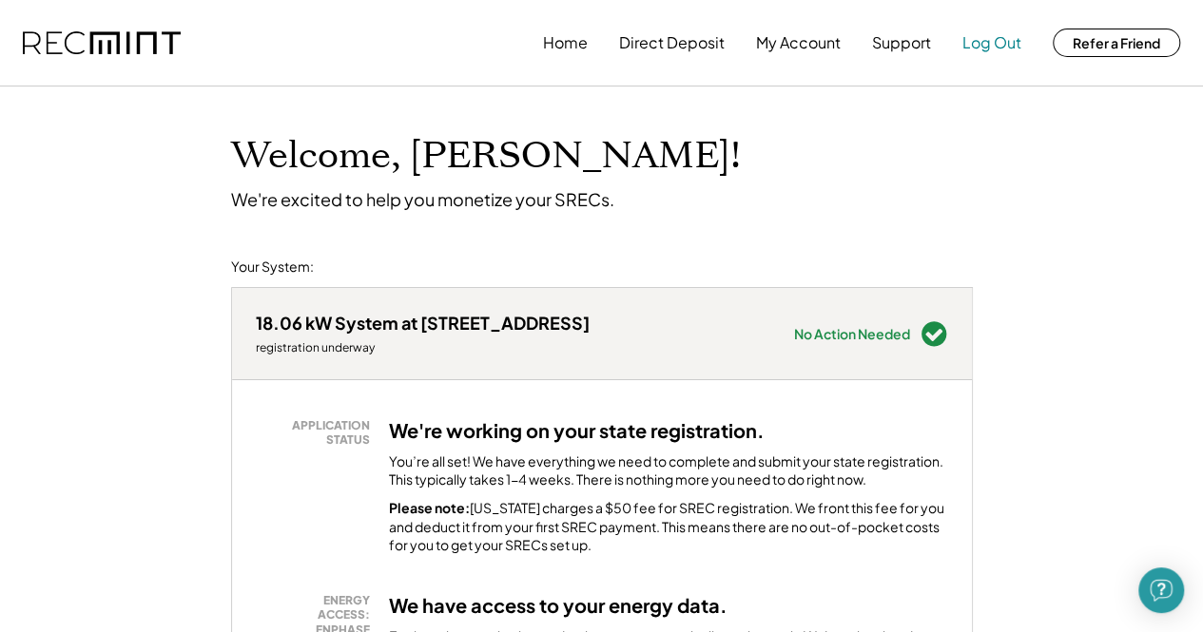
click at [1001, 43] on button "Log Out" at bounding box center [992, 43] width 59 height 38
